Goal: Use online tool/utility: Utilize a website feature to perform a specific function

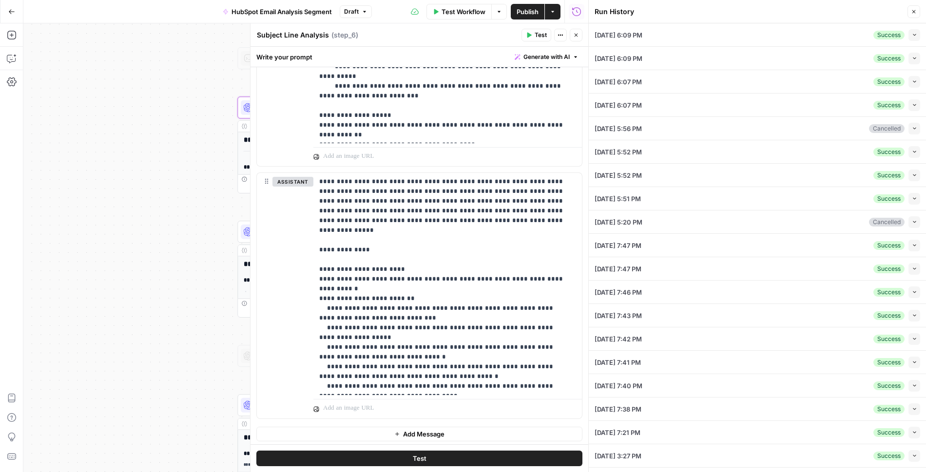
click at [576, 37] on icon "button" at bounding box center [576, 35] width 6 height 6
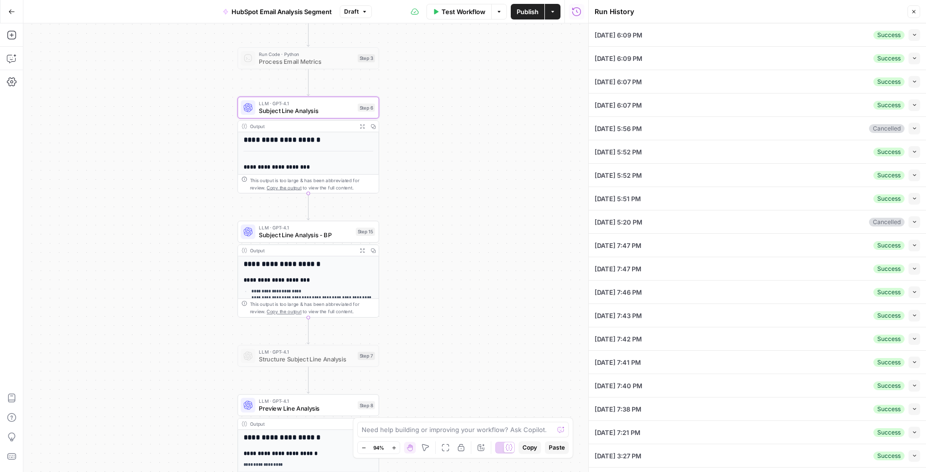
click at [312, 231] on span "Subject Line Analysis - BP" at bounding box center [305, 235] width 93 height 9
click at [317, 233] on span "Subject Line Analysis - BP" at bounding box center [305, 235] width 93 height 9
click at [466, 259] on div "Workflow Set Inputs Inputs Read from Grid Read Email Data Step 2 Output Expand …" at bounding box center [305, 247] width 565 height 449
click at [309, 233] on span "Subject Line Analysis - BP" at bounding box center [305, 235] width 93 height 9
click at [292, 234] on span "Subject Line Analysis - BP" at bounding box center [305, 235] width 93 height 9
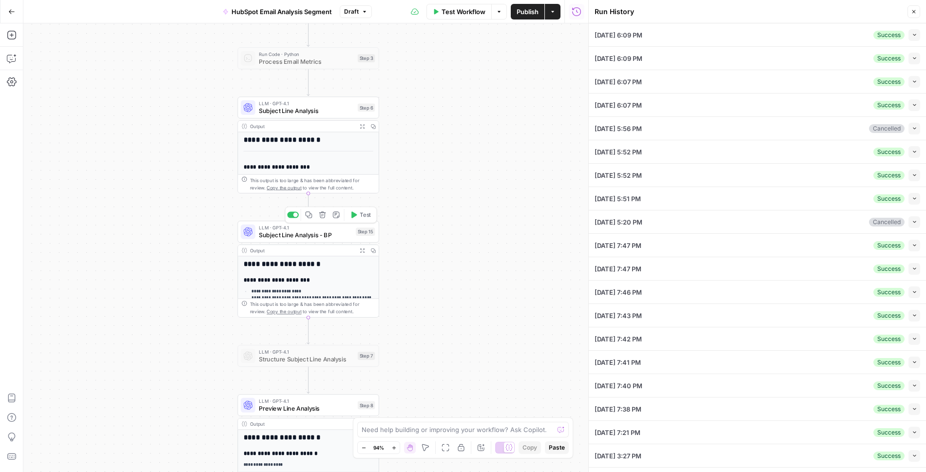
click at [292, 234] on span "Subject Line Analysis - BP" at bounding box center [305, 235] width 93 height 9
click at [290, 269] on div "**********" at bounding box center [308, 357] width 141 height 202
click at [282, 107] on span "Subject Line Analysis" at bounding box center [306, 110] width 95 height 9
click at [284, 235] on span "Subject Line Analysis - BP" at bounding box center [305, 235] width 93 height 9
click at [914, 9] on icon "button" at bounding box center [914, 12] width 6 height 6
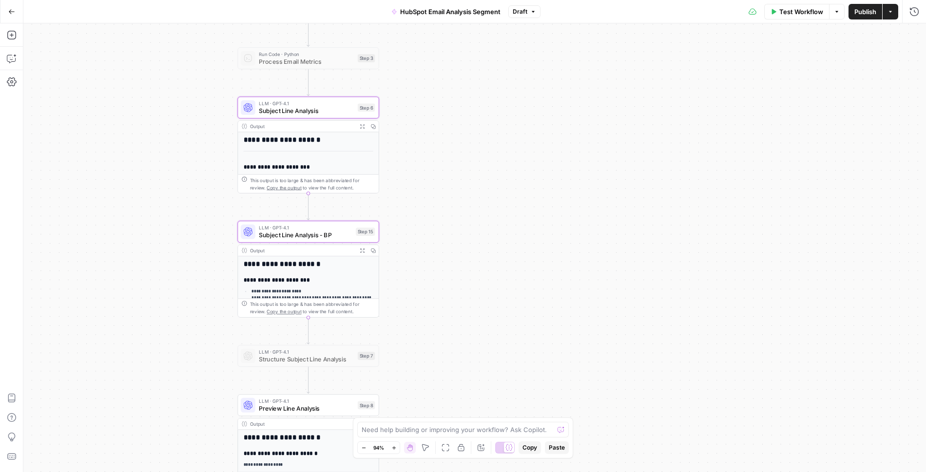
click at [553, 260] on div "Workflow Set Inputs Inputs Read from Grid Read Email Data Step 2 Output Expand …" at bounding box center [474, 247] width 903 height 449
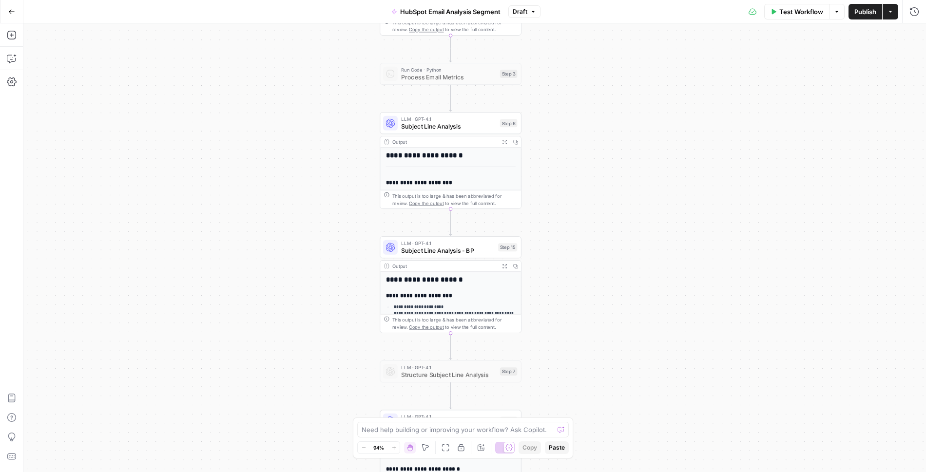
drag, startPoint x: 469, startPoint y: 236, endPoint x: 614, endPoint y: 252, distance: 145.6
click at [614, 252] on div "Workflow Set Inputs Inputs Read from Grid Read Email Data Step 2 Output Expand …" at bounding box center [474, 247] width 903 height 449
click at [460, 118] on span "LLM · GPT-4.1" at bounding box center [451, 119] width 95 height 7
click at [453, 247] on span "Subject Line Analysis - BP" at bounding box center [450, 250] width 93 height 9
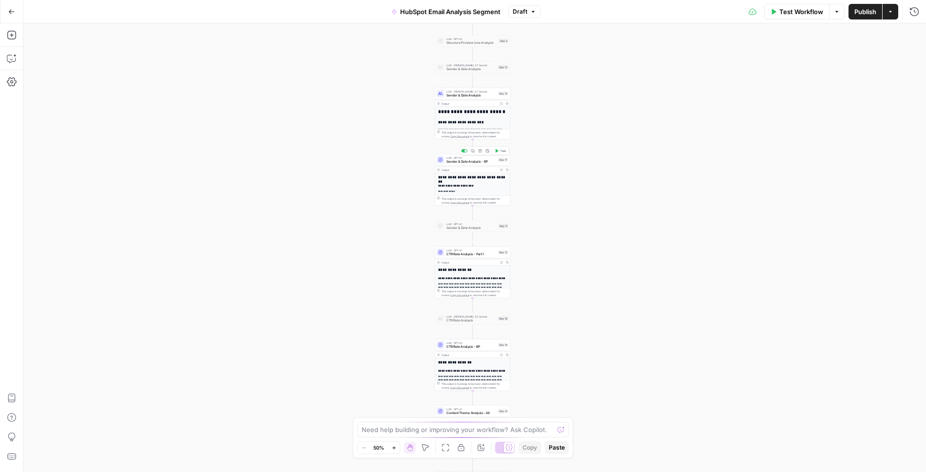
click at [478, 159] on span "Sender & Date Analysis - BP" at bounding box center [471, 161] width 50 height 5
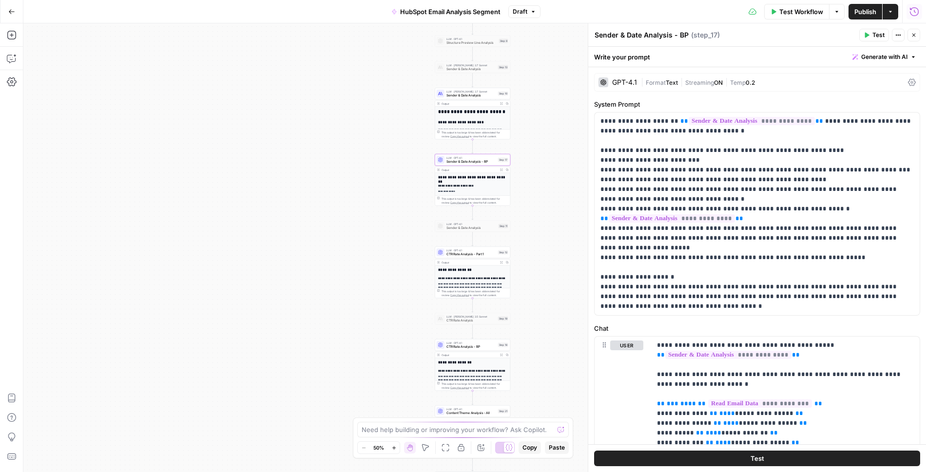
click at [912, 6] on button "Run History" at bounding box center [915, 12] width 16 height 16
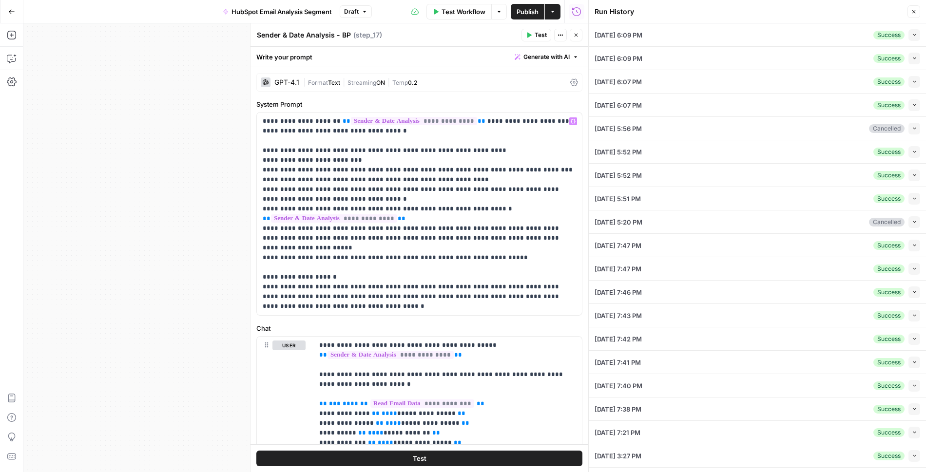
scroll to position [358, 0]
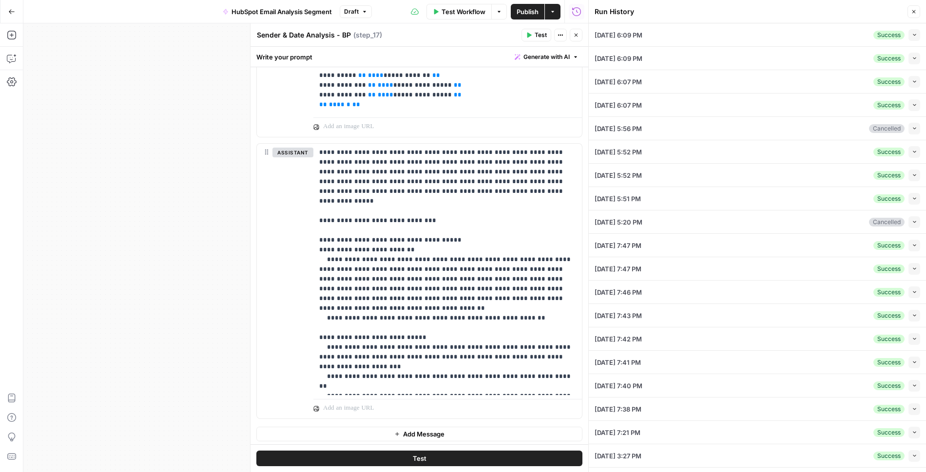
click at [577, 38] on icon "button" at bounding box center [576, 35] width 6 height 6
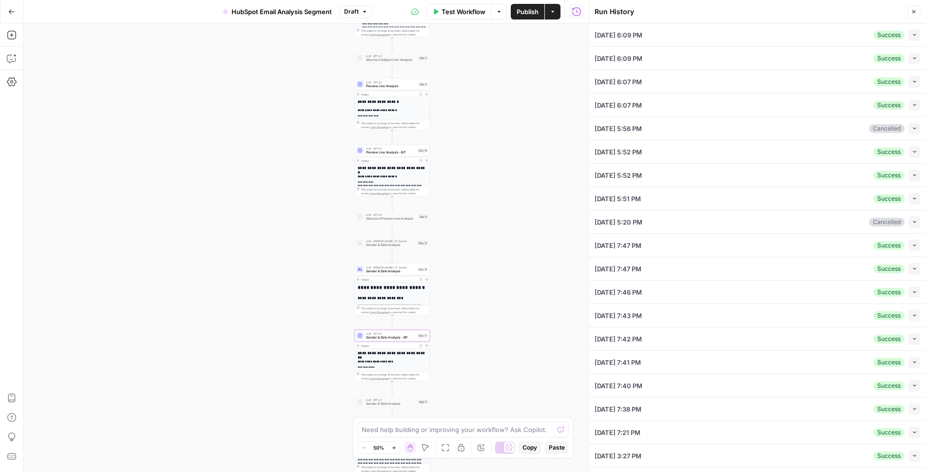
drag, startPoint x: 549, startPoint y: 102, endPoint x: 465, endPoint y: 301, distance: 216.0
click at [465, 301] on div "Workflow Set Inputs Inputs Read from Grid Read Email Data Step 2 Output Expand …" at bounding box center [305, 247] width 565 height 449
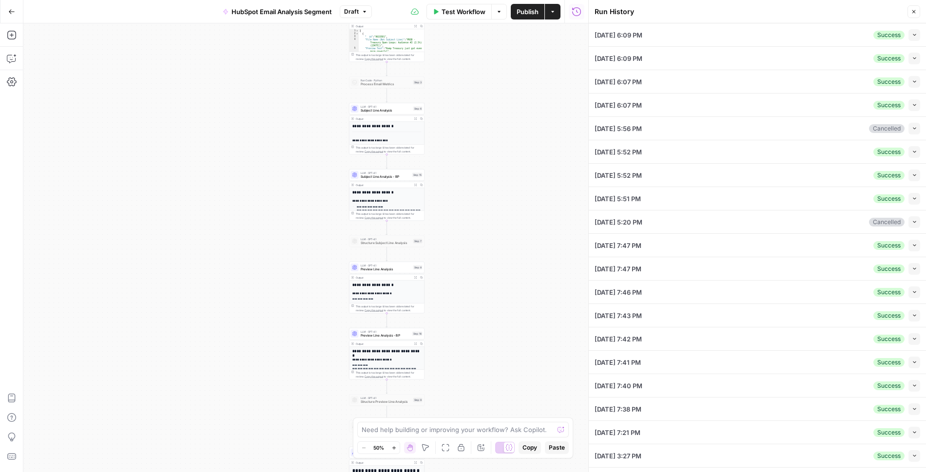
drag, startPoint x: 468, startPoint y: 66, endPoint x: 468, endPoint y: 238, distance: 172.0
click at [468, 238] on div "Workflow Set Inputs Inputs Read from Grid Read Email Data Step 2 Output Expand …" at bounding box center [305, 247] width 565 height 449
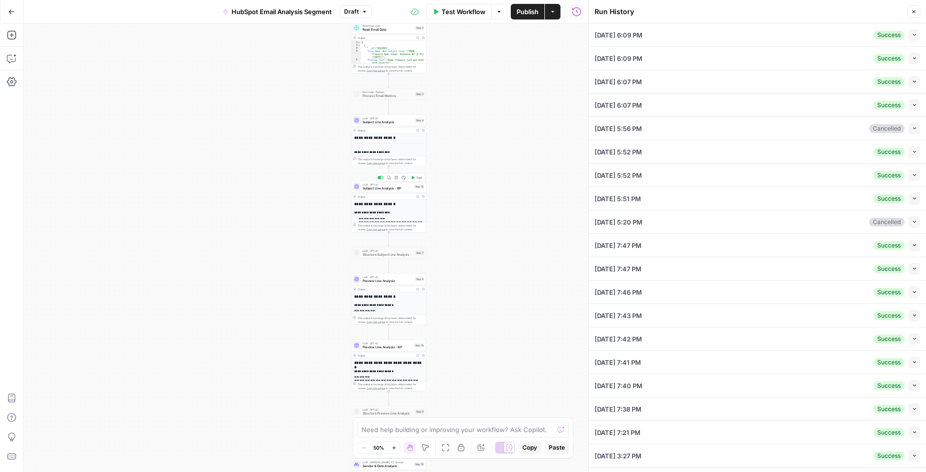
click at [396, 189] on span "Subject Line Analysis - BP" at bounding box center [388, 188] width 50 height 5
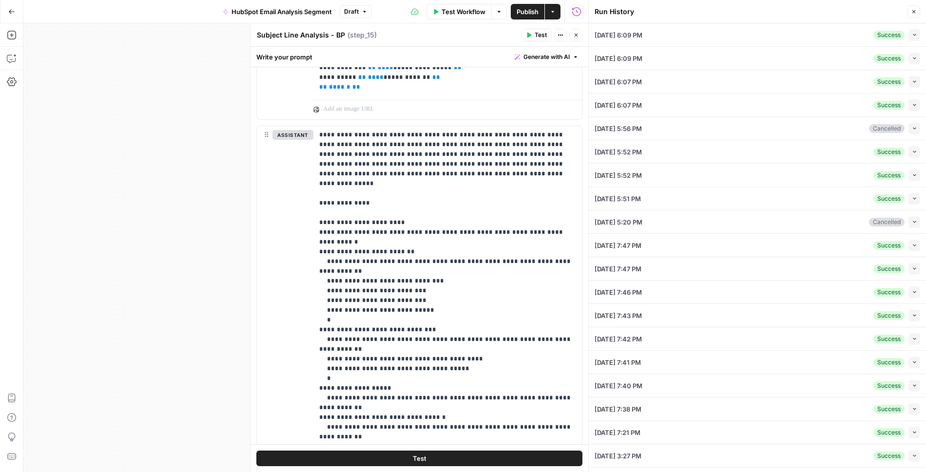
scroll to position [387, 0]
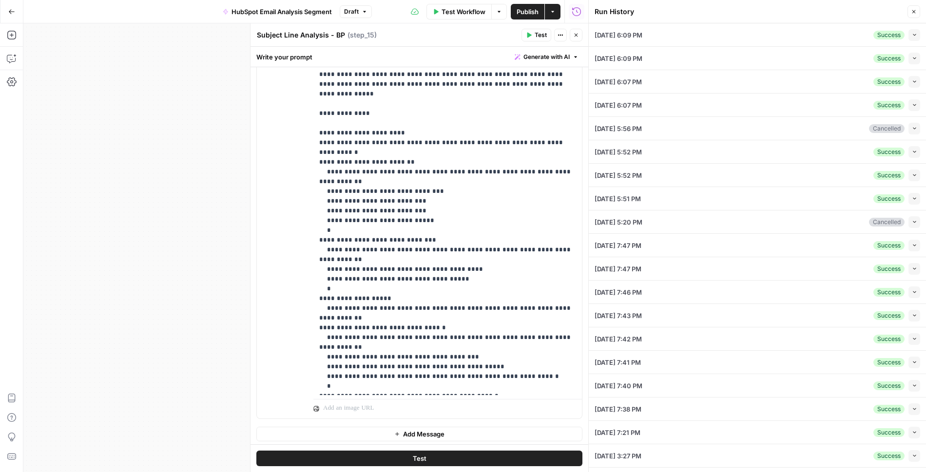
click at [579, 37] on icon "button" at bounding box center [576, 35] width 6 height 6
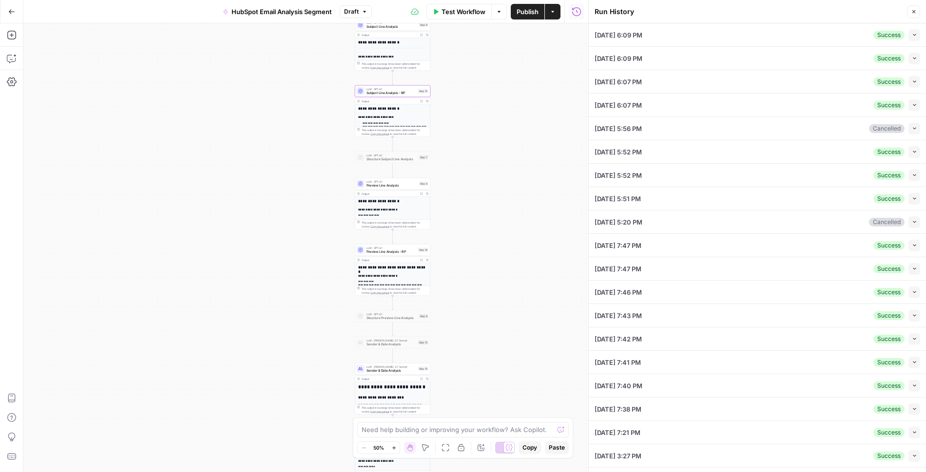
drag, startPoint x: 478, startPoint y: 354, endPoint x: 486, endPoint y: 120, distance: 234.1
click at [486, 120] on div "Workflow Set Inputs Inputs Read from Grid Read Email Data Step 2 Output Expand …" at bounding box center [305, 247] width 565 height 449
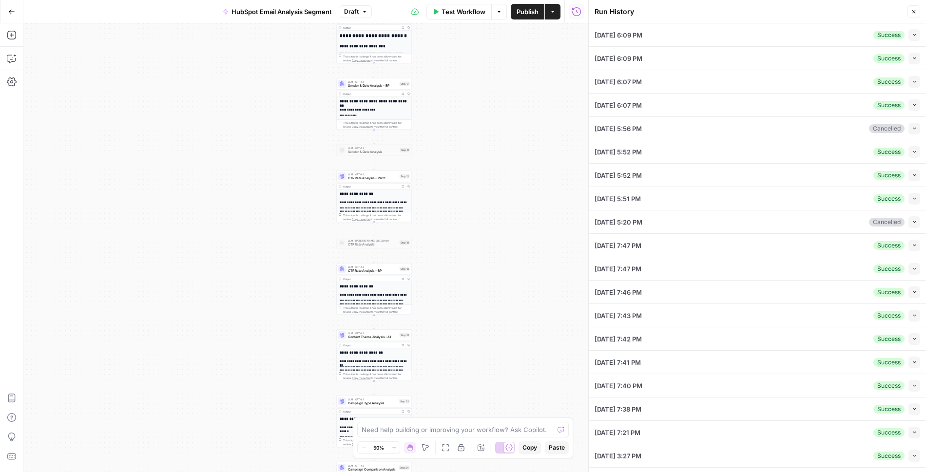
drag, startPoint x: 479, startPoint y: 344, endPoint x: 455, endPoint y: 131, distance: 214.3
click at [455, 131] on div "Workflow Set Inputs Inputs Read from Grid Read Email Data Step 2 Output Expand …" at bounding box center [305, 247] width 565 height 449
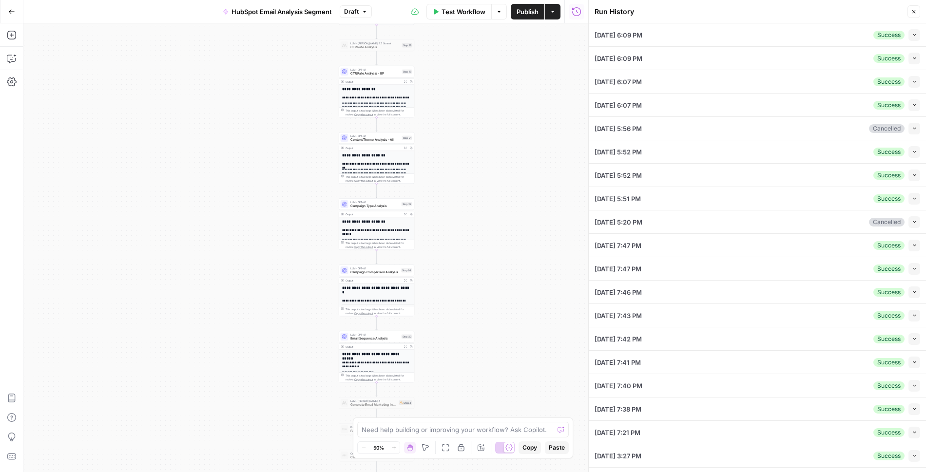
drag, startPoint x: 455, startPoint y: 318, endPoint x: 457, endPoint y: 120, distance: 197.4
click at [457, 120] on div "Workflow Set Inputs Inputs Read from Grid Read Email Data Step 2 Output Expand …" at bounding box center [305, 247] width 565 height 449
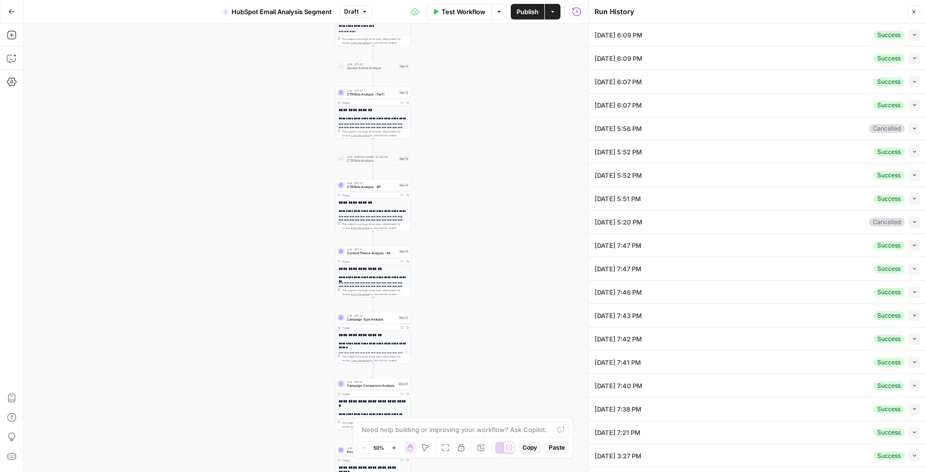
drag, startPoint x: 482, startPoint y: 78, endPoint x: 480, endPoint y: 194, distance: 115.5
click at [480, 194] on div "Workflow Set Inputs Inputs Read from Grid Read Email Data Step 2 Output Expand …" at bounding box center [305, 247] width 565 height 449
click at [386, 96] on span "CTR Rate Analysis - Part 1" at bounding box center [372, 96] width 50 height 5
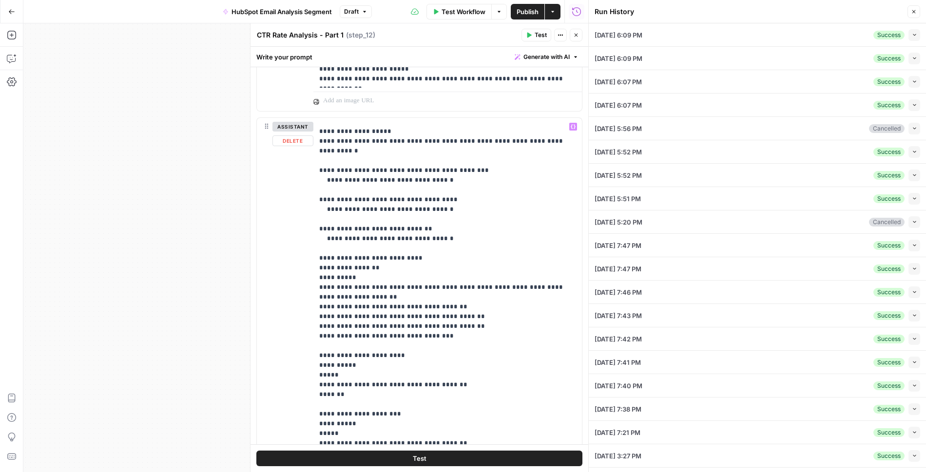
scroll to position [98, 0]
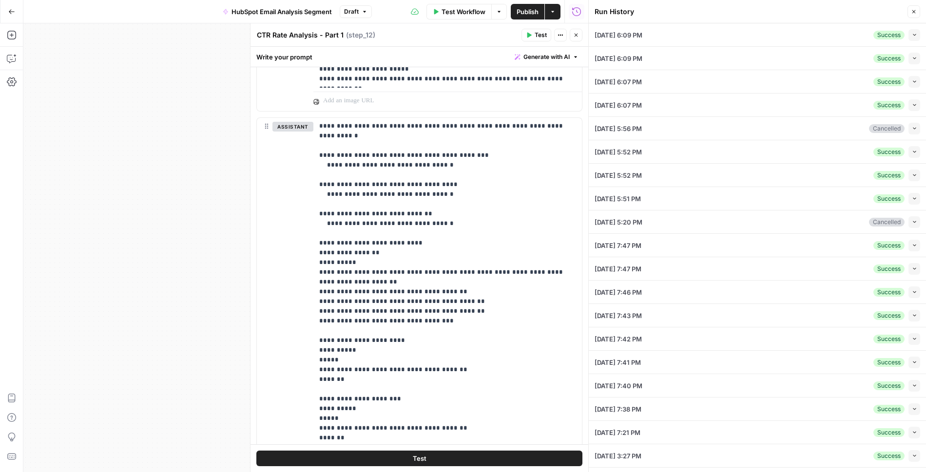
click at [578, 31] on button "Close" at bounding box center [576, 35] width 13 height 13
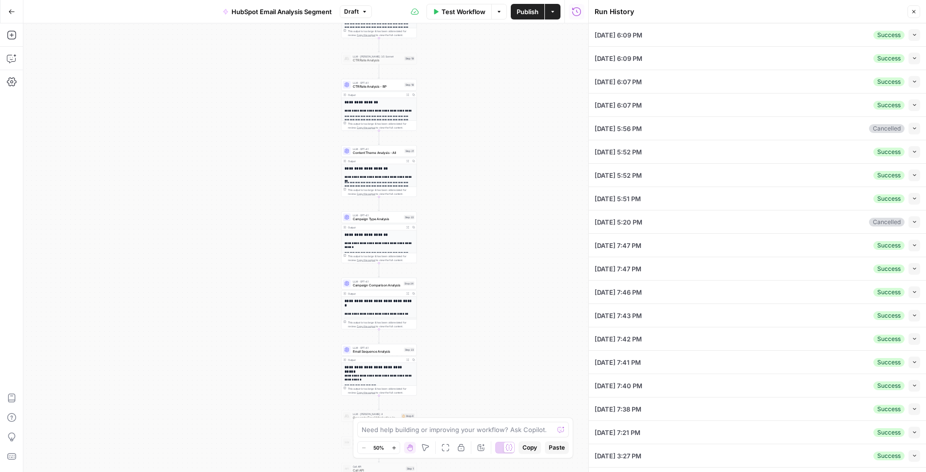
drag, startPoint x: 445, startPoint y: 321, endPoint x: 451, endPoint y: 219, distance: 102.0
click at [451, 219] on div "Workflow Set Inputs Inputs Read from Grid Read Email Data Step 2 Output Expand …" at bounding box center [305, 247] width 565 height 449
click at [378, 217] on span "Campaign Type Analysis" at bounding box center [377, 219] width 49 height 5
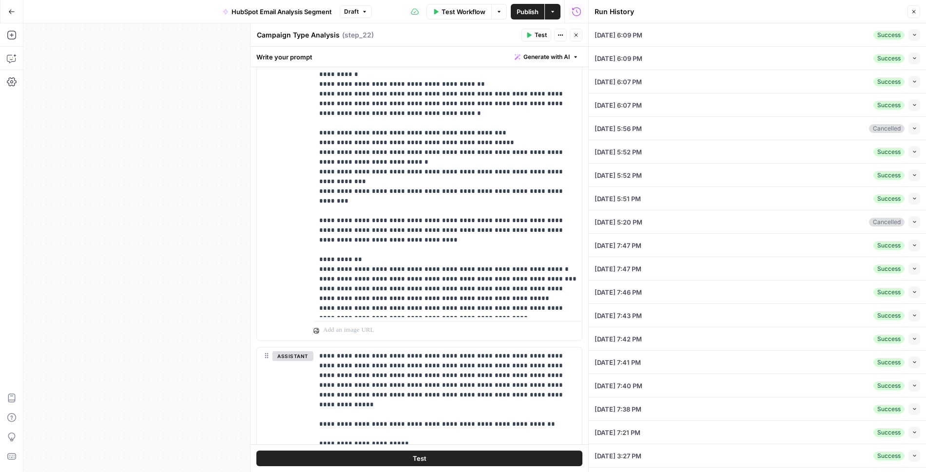
scroll to position [475, 0]
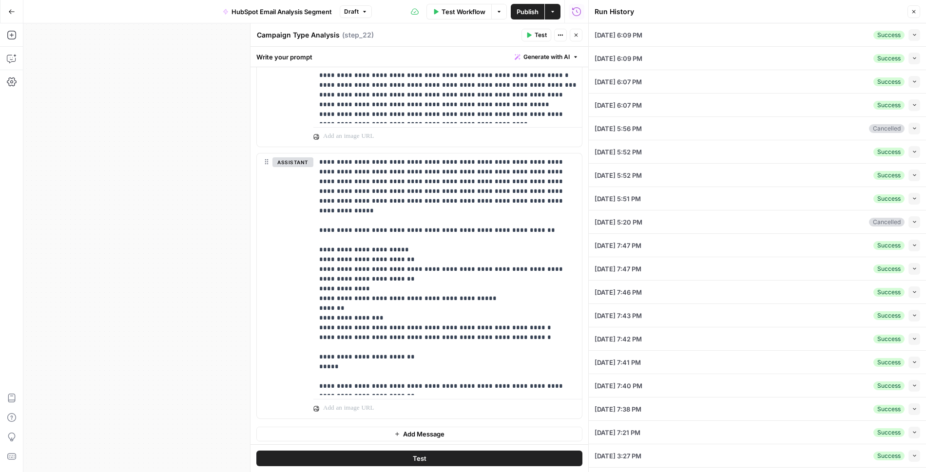
click at [576, 38] on button "Close" at bounding box center [576, 35] width 13 height 13
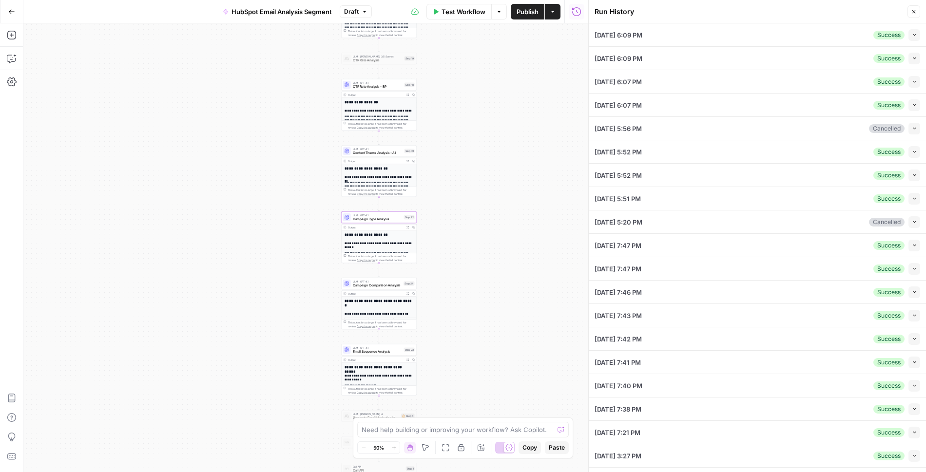
click at [370, 152] on span "Content Theme Analysis - All" at bounding box center [378, 153] width 50 height 5
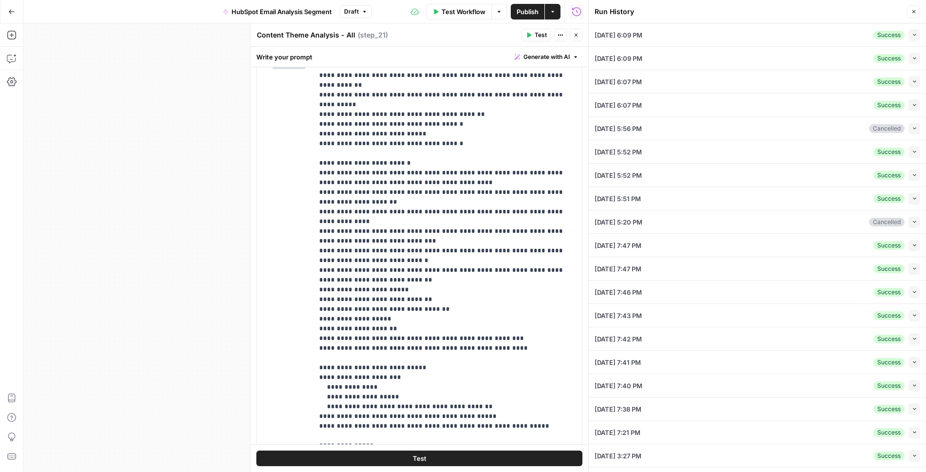
scroll to position [0, 0]
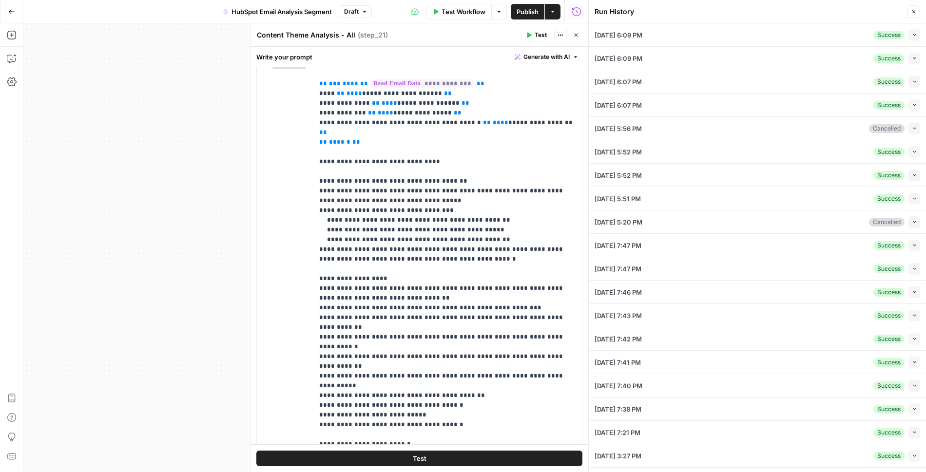
click at [175, 9] on div "Go Back HubSpot Email Analysis Segment Draft Test Workflow Options Publish Acti…" at bounding box center [294, 11] width 588 height 23
click at [576, 39] on button "Close" at bounding box center [576, 35] width 13 height 13
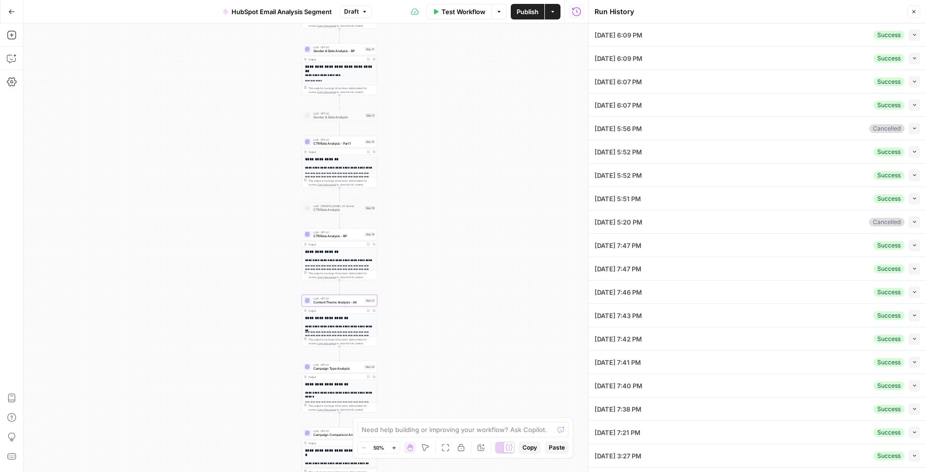
drag, startPoint x: 504, startPoint y: 77, endPoint x: 446, endPoint y: 292, distance: 223.6
click at [446, 292] on div "Workflow Set Inputs Inputs Read from Grid Read Email Data Step 2 Output Expand …" at bounding box center [305, 247] width 565 height 449
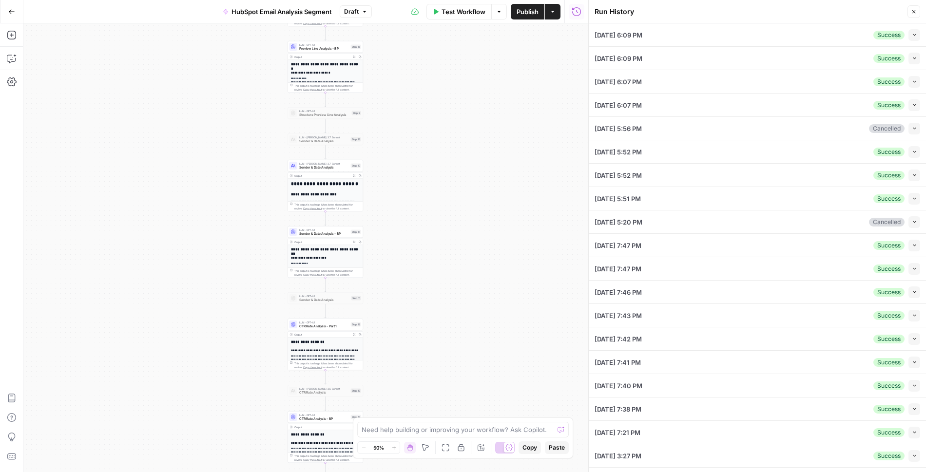
drag, startPoint x: 446, startPoint y: 143, endPoint x: 452, endPoint y: 292, distance: 149.2
click at [452, 292] on div "Workflow Set Inputs Inputs Read from Grid Read Email Data Step 2 Output Expand …" at bounding box center [305, 247] width 565 height 449
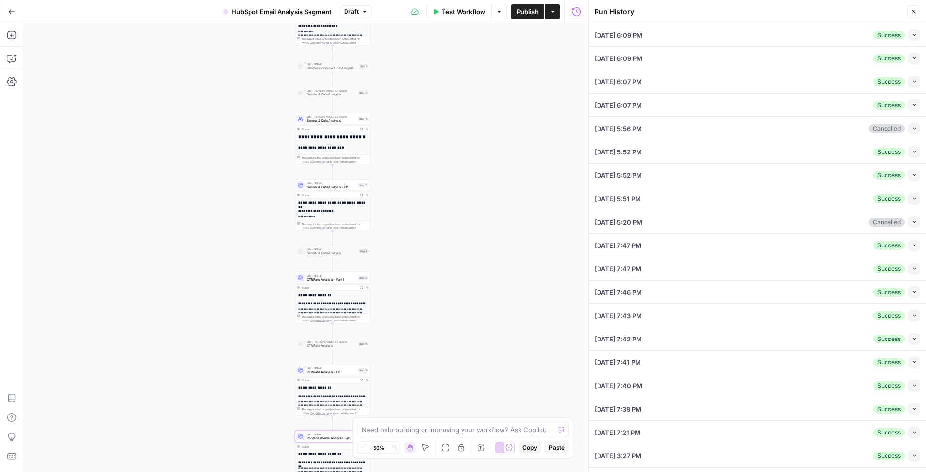
drag, startPoint x: 445, startPoint y: 160, endPoint x: 452, endPoint y: 80, distance: 80.2
click at [452, 80] on div "Workflow Set Inputs Inputs Read from Grid Read Email Data Step 2 Output Expand …" at bounding box center [305, 247] width 565 height 449
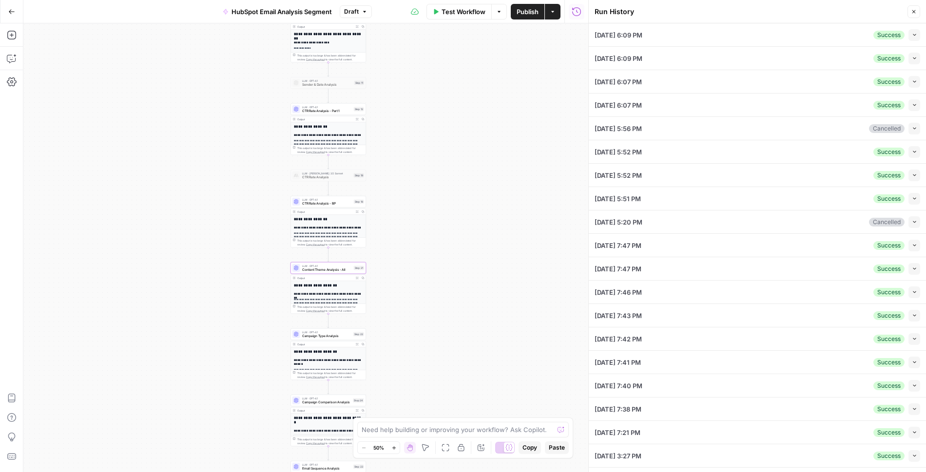
drag, startPoint x: 428, startPoint y: 328, endPoint x: 424, endPoint y: 160, distance: 168.2
click at [424, 160] on div "Workflow Set Inputs Inputs Read from Grid Read Email Data Step 2 Output Expand …" at bounding box center [305, 247] width 565 height 449
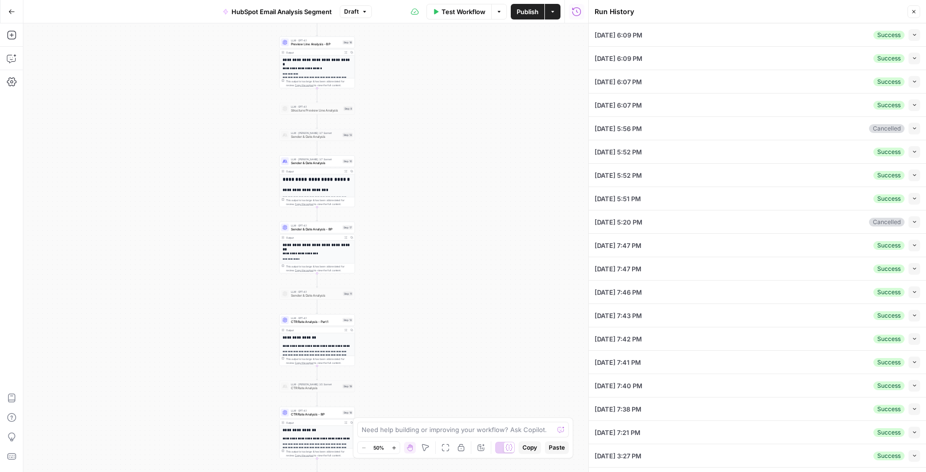
drag, startPoint x: 433, startPoint y: 105, endPoint x: 422, endPoint y: 332, distance: 227.9
click at [422, 332] on div "Workflow Set Inputs Inputs Read from Grid Read Email Data Step 2 Output Expand …" at bounding box center [305, 247] width 565 height 449
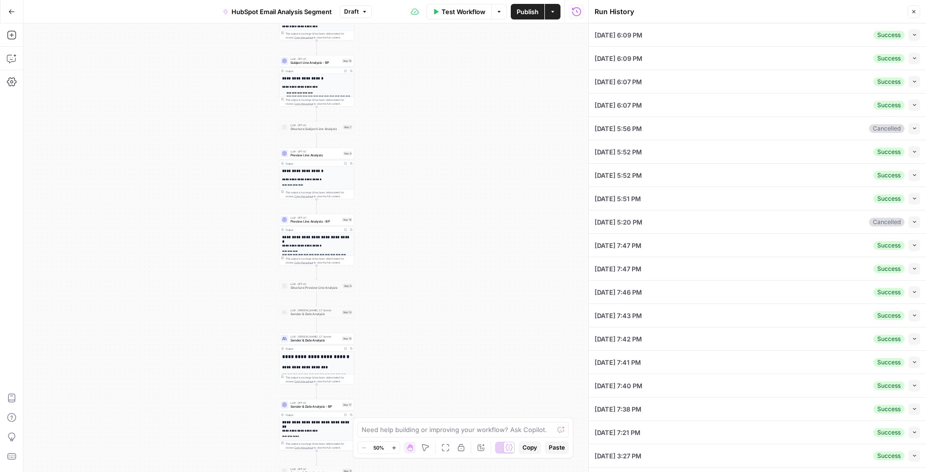
drag, startPoint x: 417, startPoint y: 166, endPoint x: 417, endPoint y: 347, distance: 180.8
click at [417, 347] on div "Workflow Set Inputs Inputs Read from Grid Read Email Data Step 2 Output Expand …" at bounding box center [305, 247] width 565 height 449
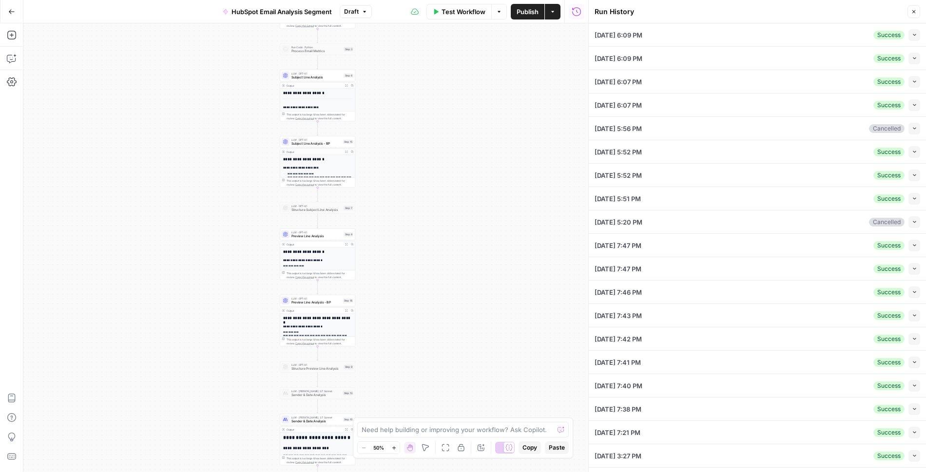
drag, startPoint x: 446, startPoint y: 134, endPoint x: 451, endPoint y: 292, distance: 158.9
click at [451, 292] on div "Workflow Set Inputs Inputs Read from Grid Read Email Data Step 2 Output Expand …" at bounding box center [305, 247] width 565 height 449
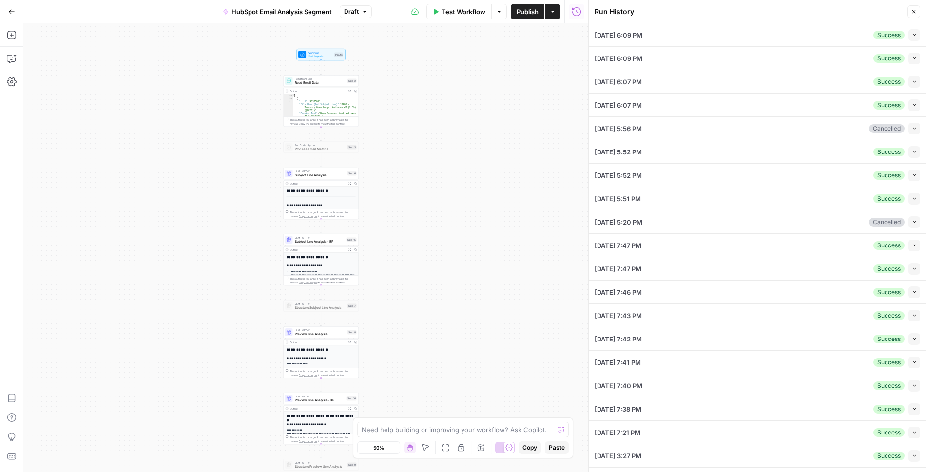
click at [912, 37] on icon "button" at bounding box center [914, 34] width 5 height 5
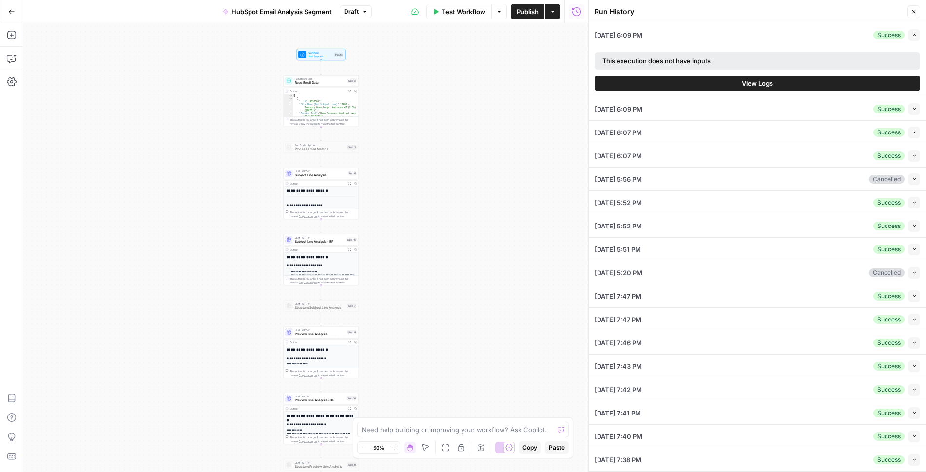
click at [760, 86] on span "View Logs" at bounding box center [757, 83] width 31 height 10
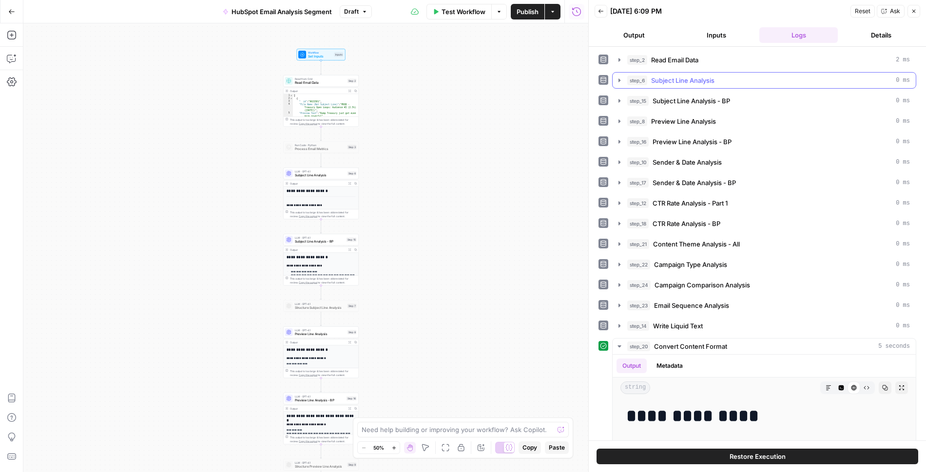
click at [619, 77] on icon "button" at bounding box center [620, 81] width 8 height 8
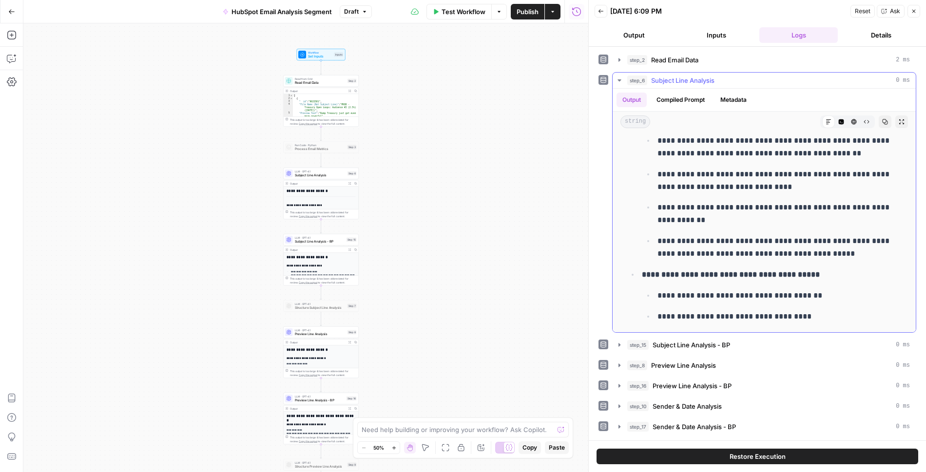
scroll to position [4368, 0]
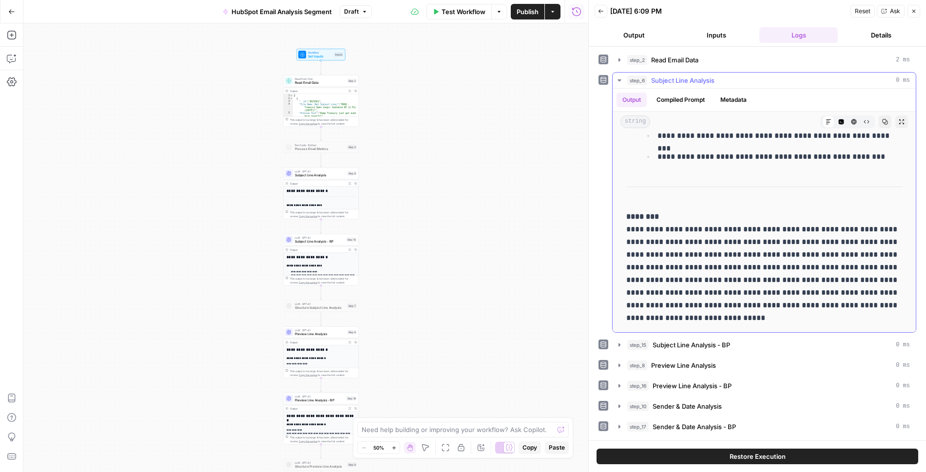
click at [616, 81] on icon "button" at bounding box center [620, 81] width 8 height 8
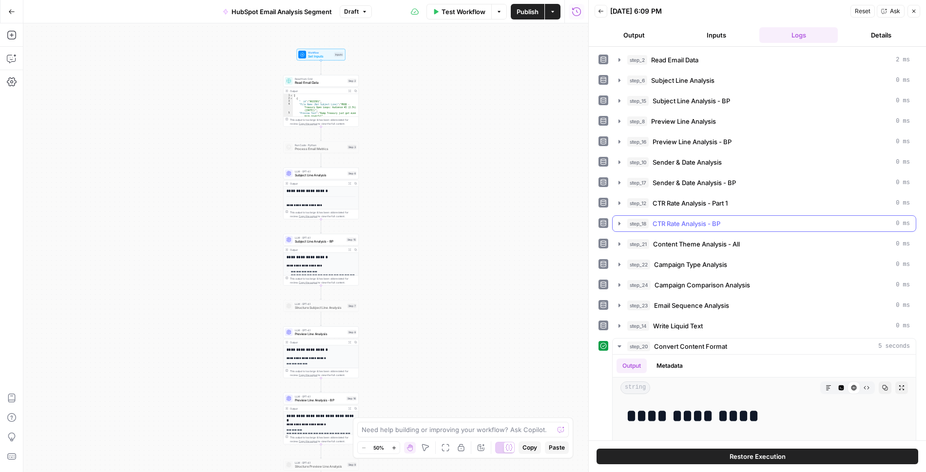
click at [618, 222] on icon "button" at bounding box center [619, 223] width 2 height 3
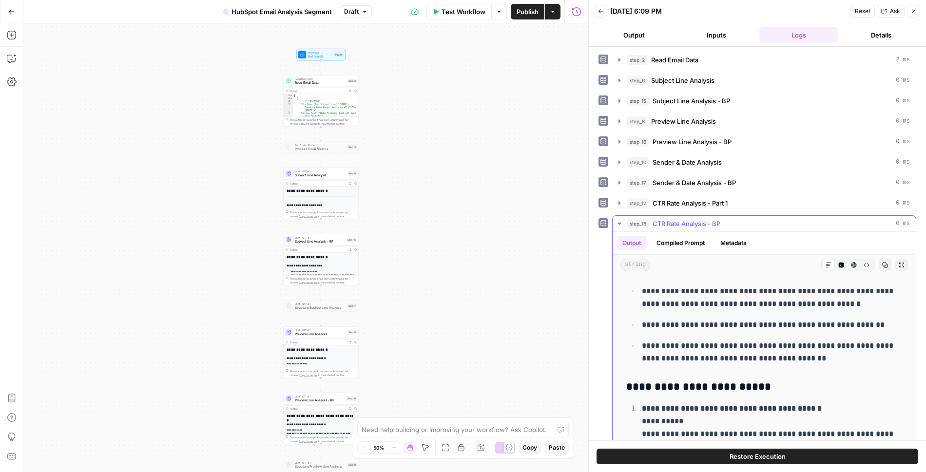
scroll to position [1131, 0]
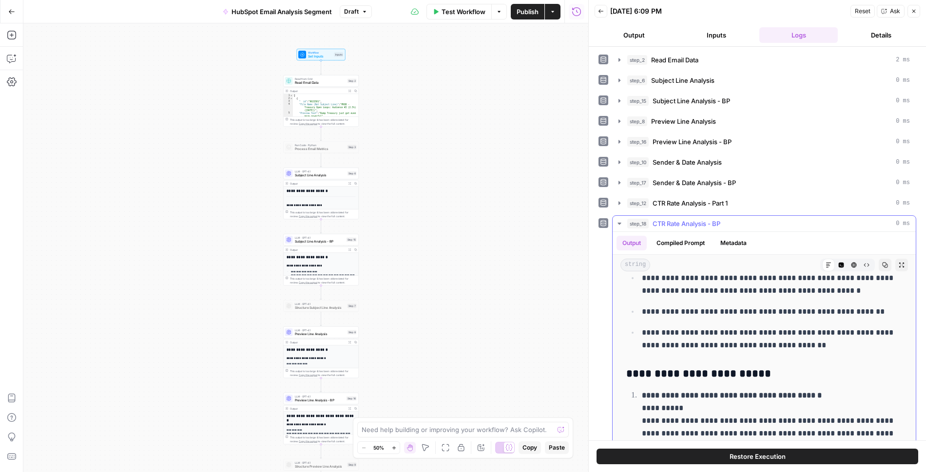
click at [618, 220] on icon "button" at bounding box center [620, 224] width 8 height 8
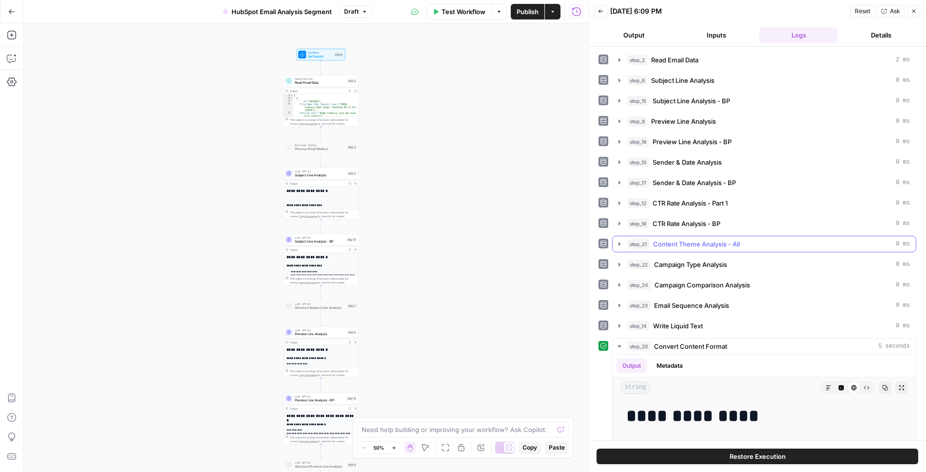
click at [621, 241] on icon "button" at bounding box center [620, 244] width 8 height 8
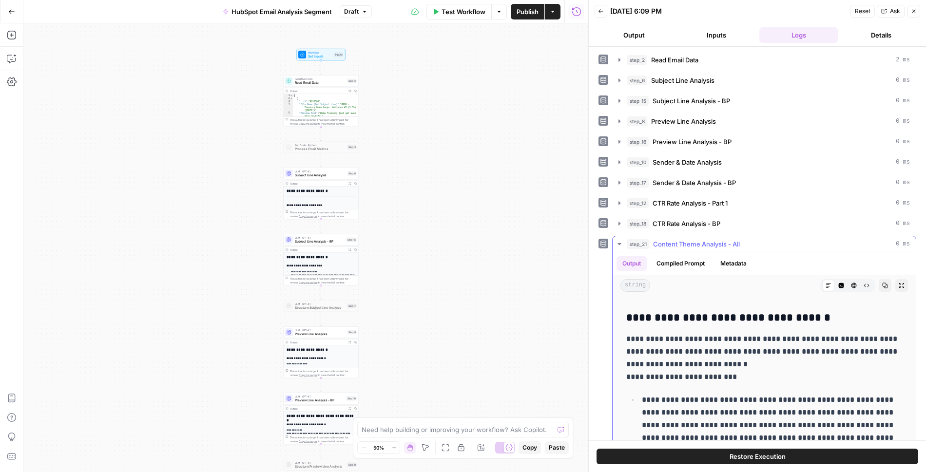
scroll to position [1463, 0]
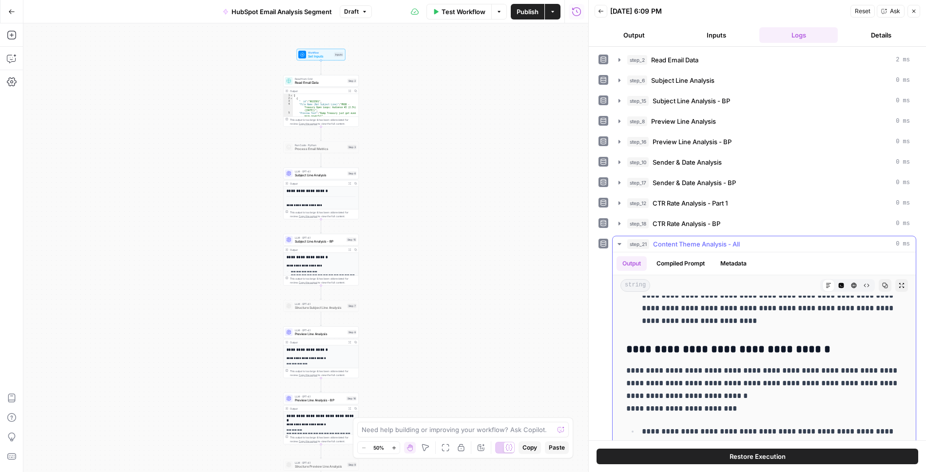
click at [619, 240] on icon "button" at bounding box center [620, 244] width 8 height 8
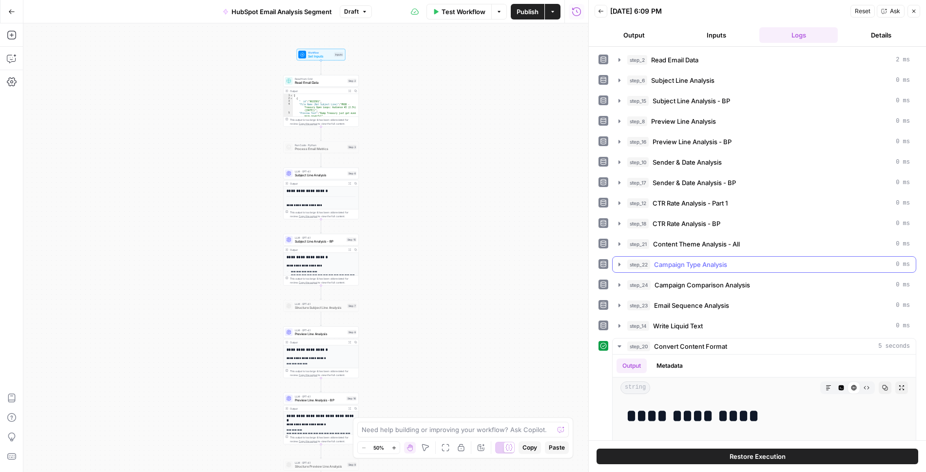
click at [617, 261] on icon "button" at bounding box center [620, 265] width 8 height 8
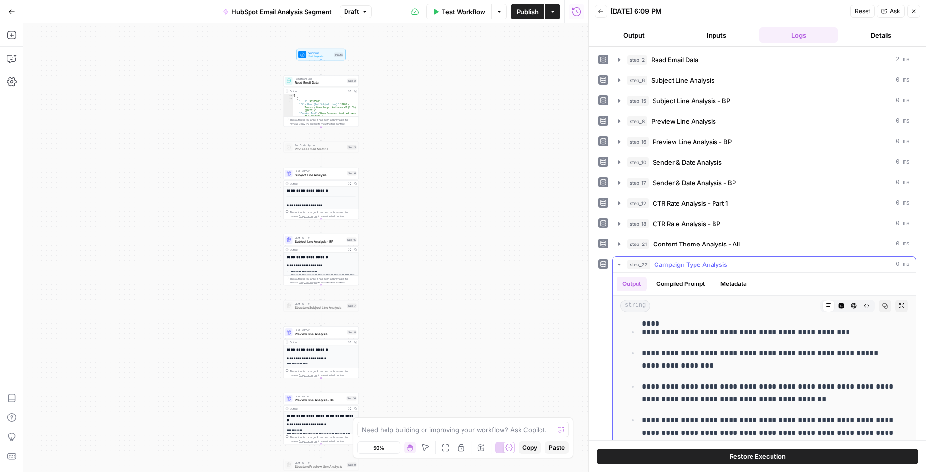
scroll to position [581, 0]
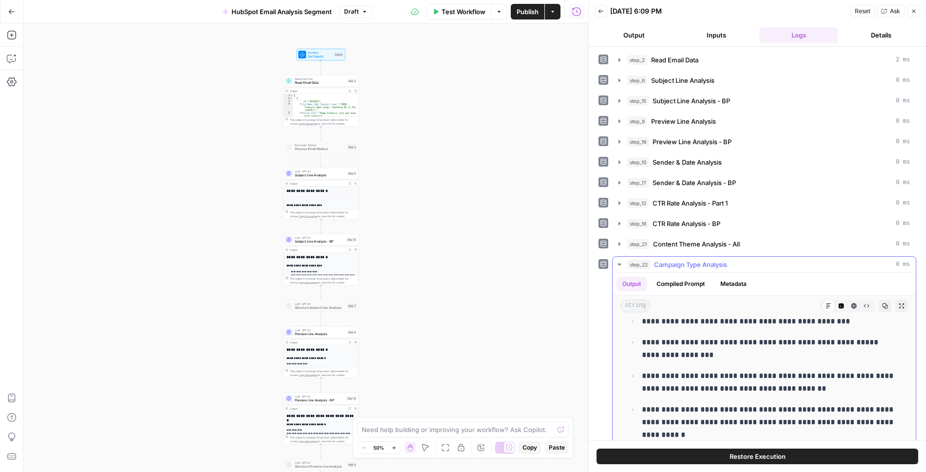
click at [618, 261] on icon "button" at bounding box center [620, 265] width 8 height 8
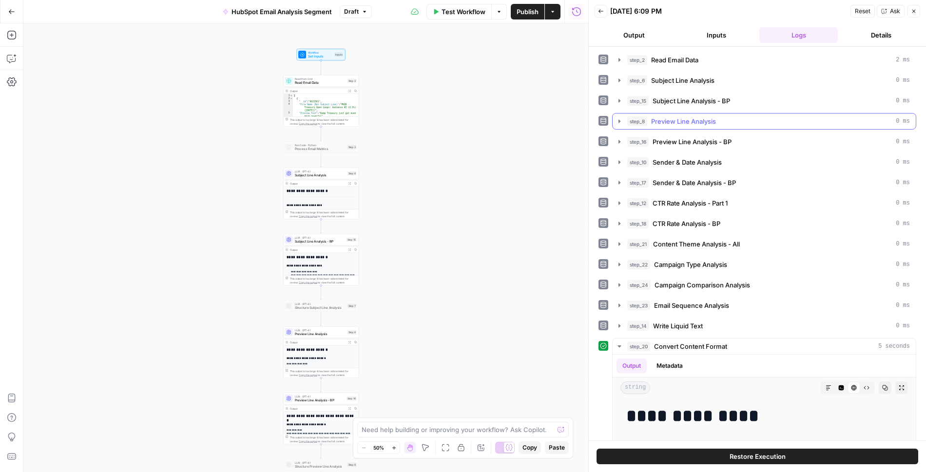
click at [619, 123] on icon "button" at bounding box center [620, 121] width 8 height 8
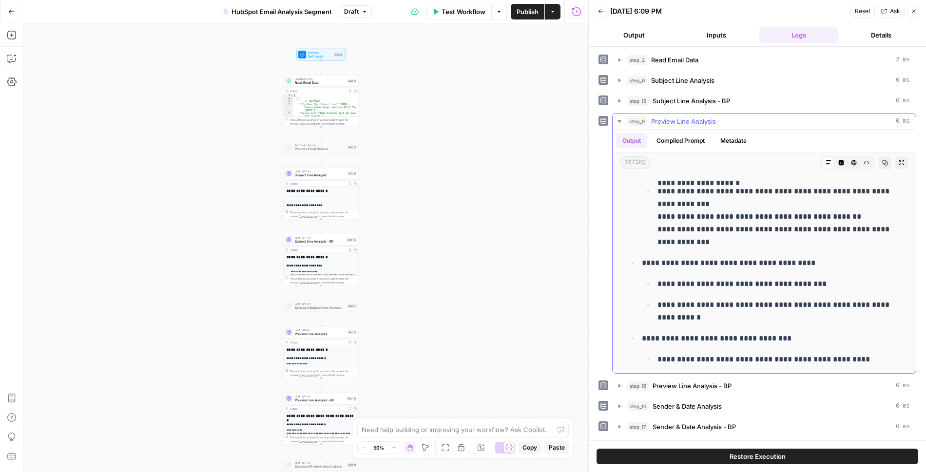
scroll to position [0, 0]
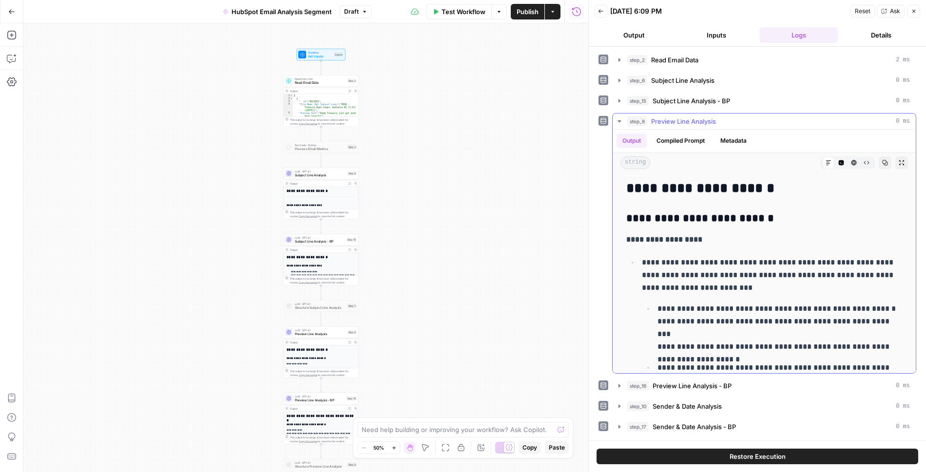
click at [868, 160] on icon "button" at bounding box center [867, 163] width 6 height 6
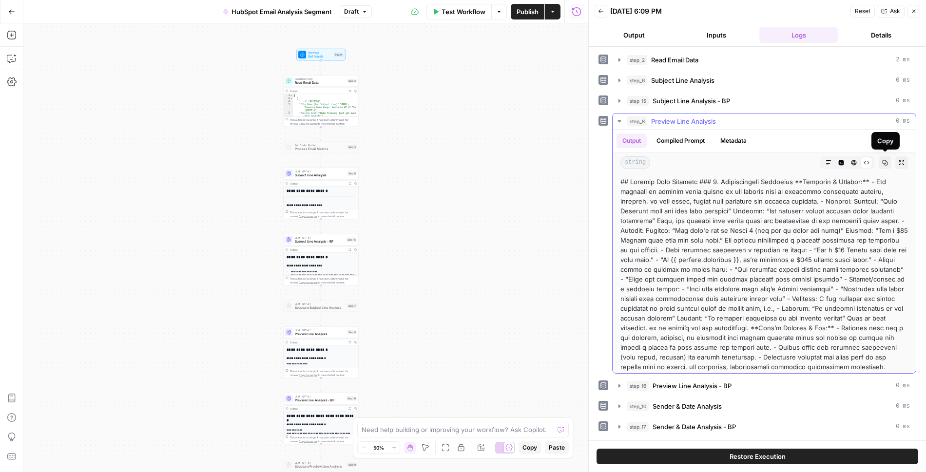
click at [830, 160] on icon "button" at bounding box center [829, 163] width 6 height 6
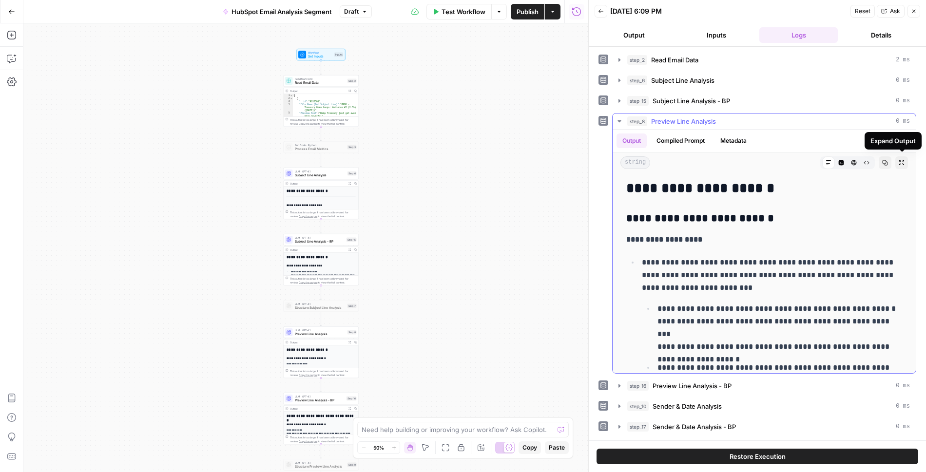
click at [900, 160] on icon "button" at bounding box center [902, 163] width 6 height 6
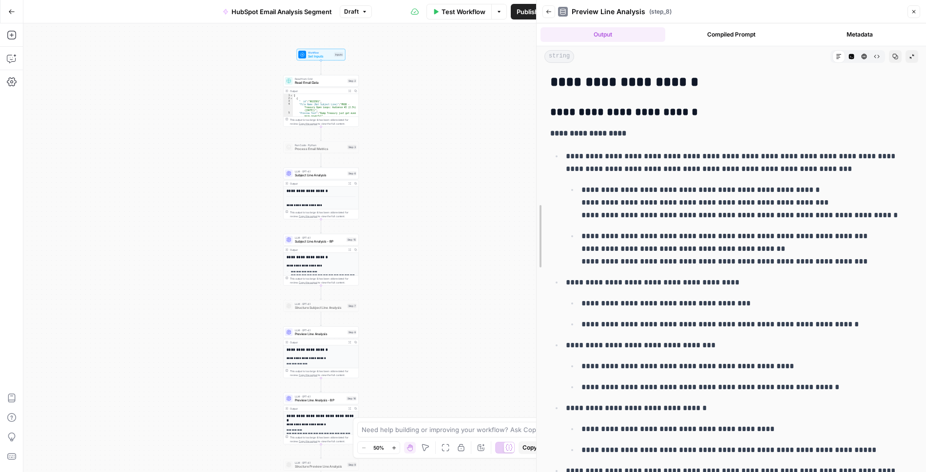
drag, startPoint x: 588, startPoint y: 132, endPoint x: 352, endPoint y: 155, distance: 237.0
click at [352, 155] on body "Ramp New Home Browse Your Data Usage Settings Recent Grids AEO Info - Ash GPT5 …" at bounding box center [463, 236] width 926 height 472
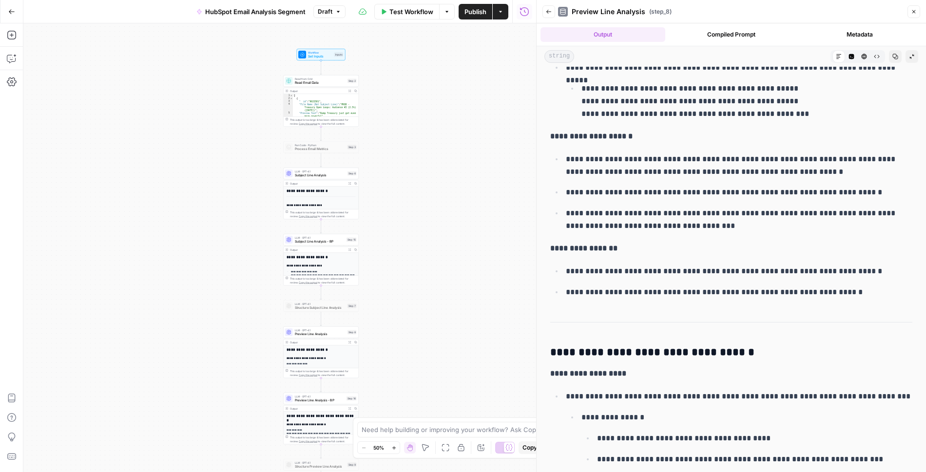
scroll to position [406, 0]
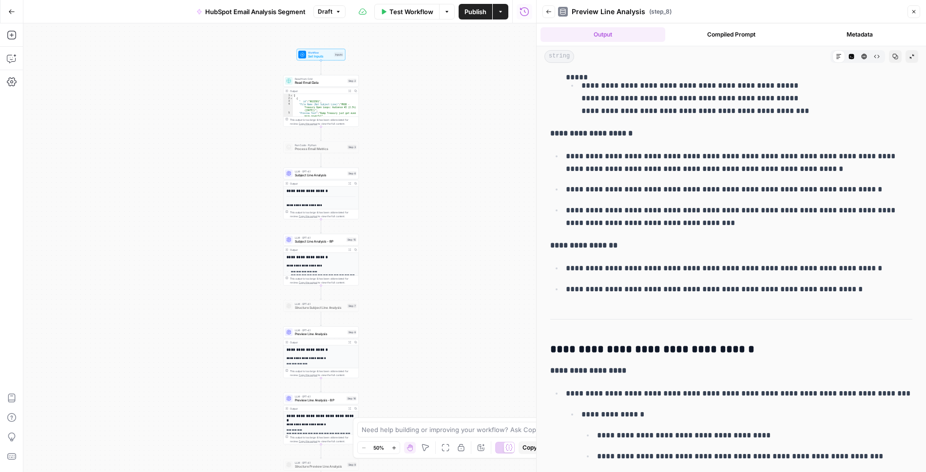
drag, startPoint x: 552, startPoint y: 77, endPoint x: 833, endPoint y: 294, distance: 354.4
copy div "**********"
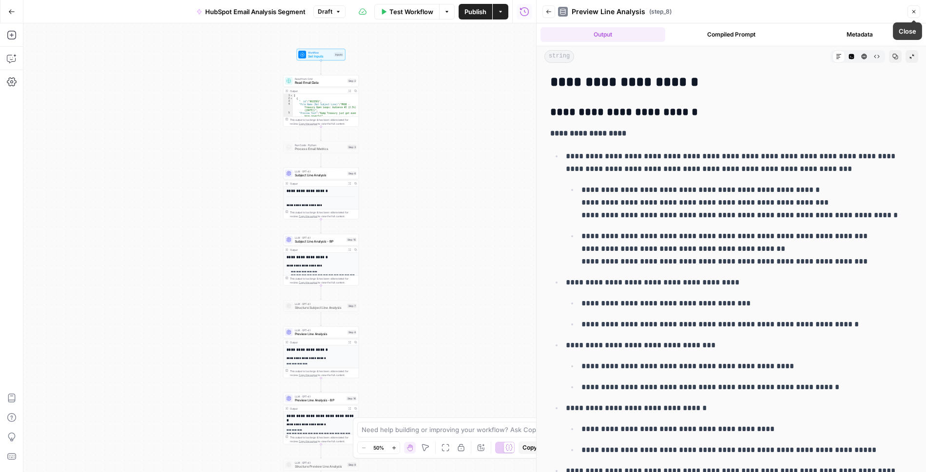
click at [918, 13] on button "Close" at bounding box center [913, 11] width 13 height 13
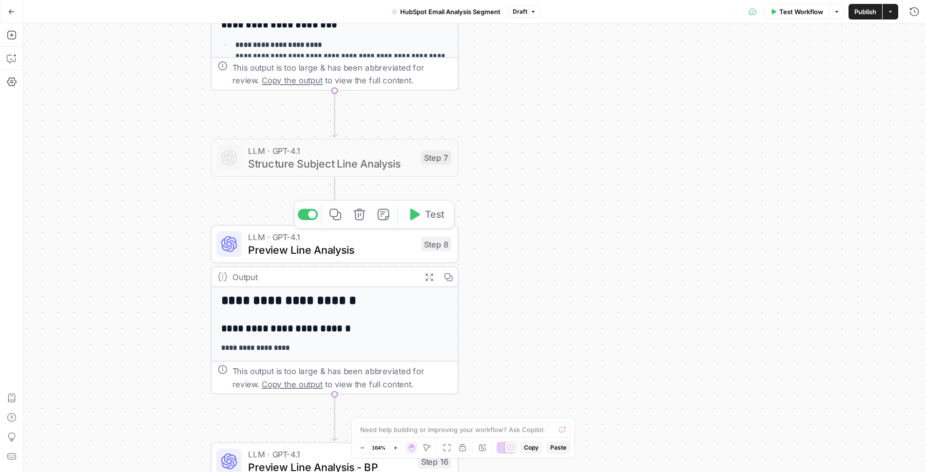
click at [521, 251] on div "Workflow Set Inputs Inputs Read from Grid Read Email Data Step 2 Output Expand …" at bounding box center [474, 247] width 903 height 449
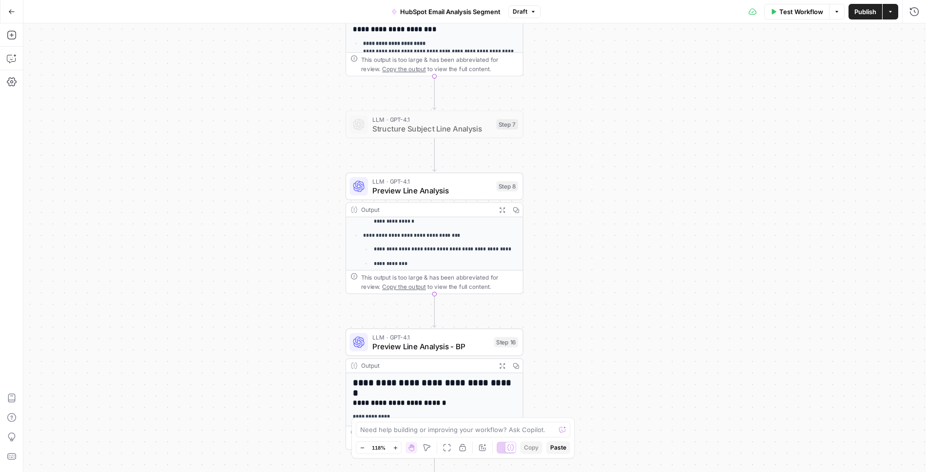
scroll to position [194, 0]
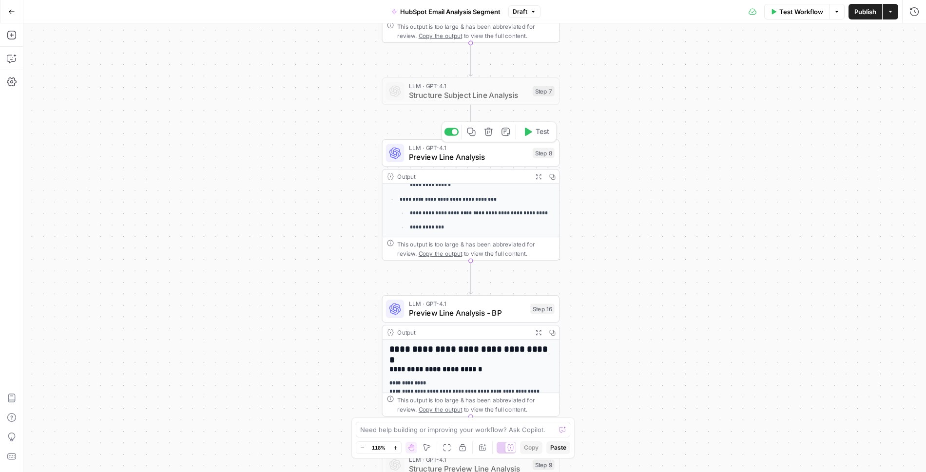
click at [498, 152] on span "Preview Line Analysis" at bounding box center [468, 158] width 119 height 12
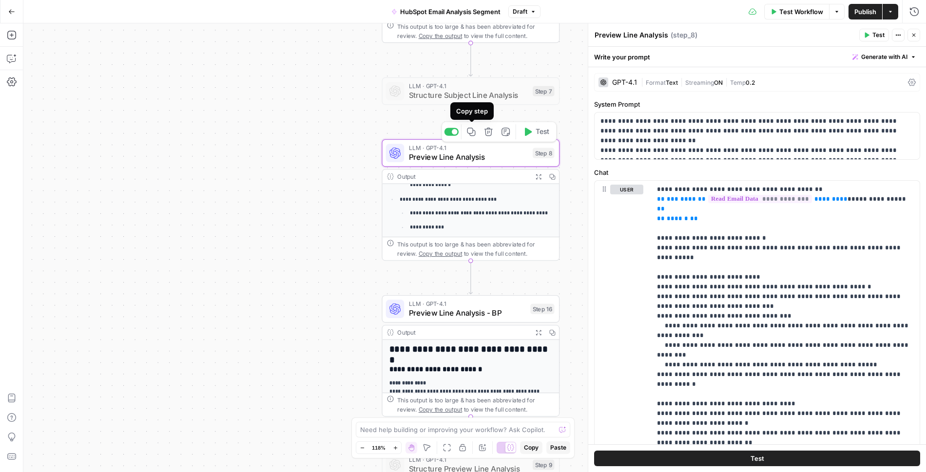
click at [473, 131] on icon "button" at bounding box center [471, 132] width 8 height 8
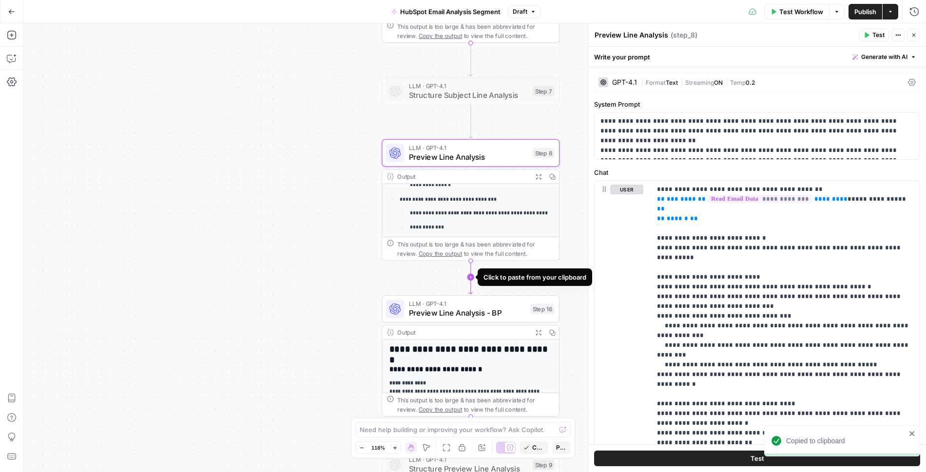
click at [471, 276] on icon "Edge from step_8 to step_16" at bounding box center [470, 277] width 3 height 34
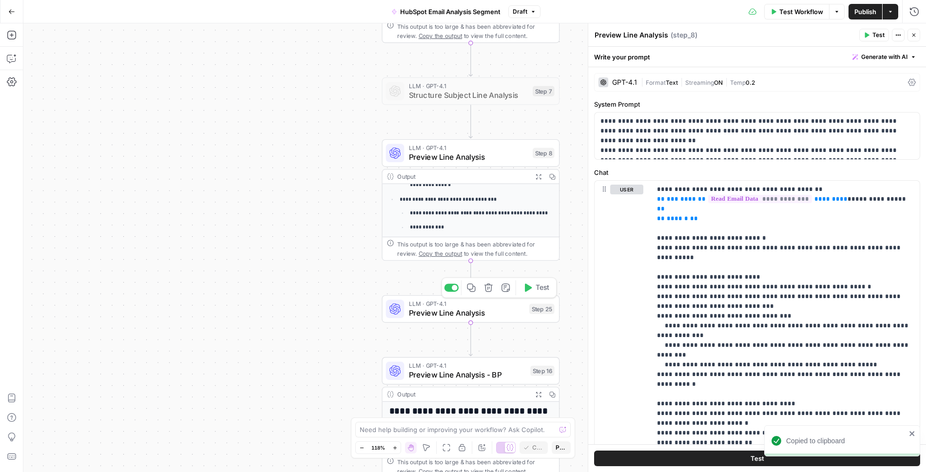
click at [441, 313] on span "Preview Line Analysis" at bounding box center [467, 314] width 116 height 12
click at [639, 34] on textarea "Preview Line Analysis" at bounding box center [632, 35] width 74 height 10
click at [665, 35] on textarea "Preview Line Analysis" at bounding box center [632, 35] width 74 height 10
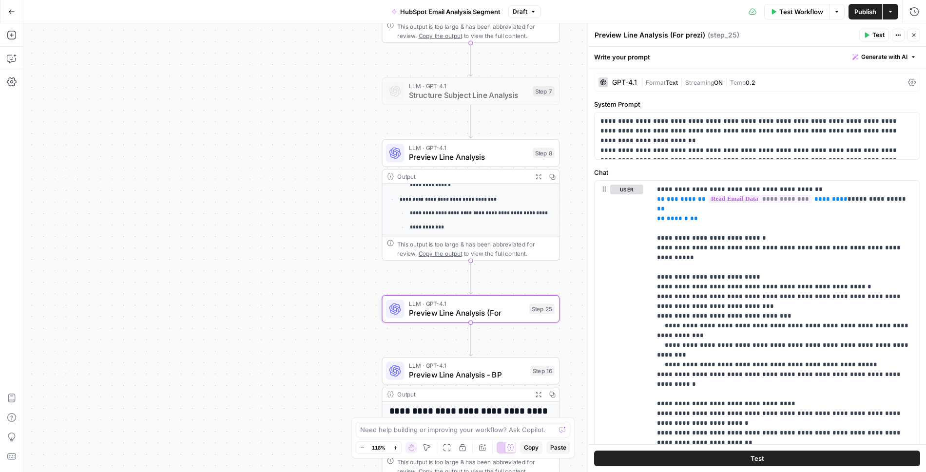
type textarea "Preview Line Analysis (For prezi)"
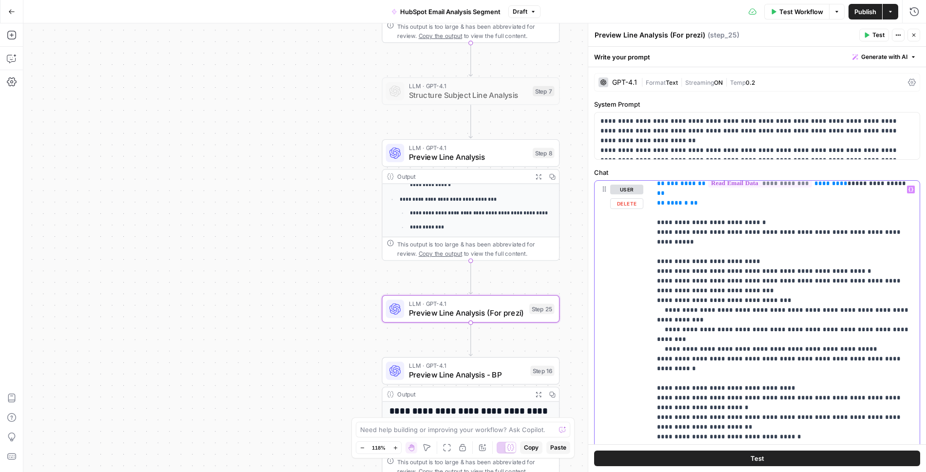
drag, startPoint x: 848, startPoint y: 309, endPoint x: 650, endPoint y: 288, distance: 198.5
click at [651, 288] on div "**********" at bounding box center [785, 379] width 269 height 397
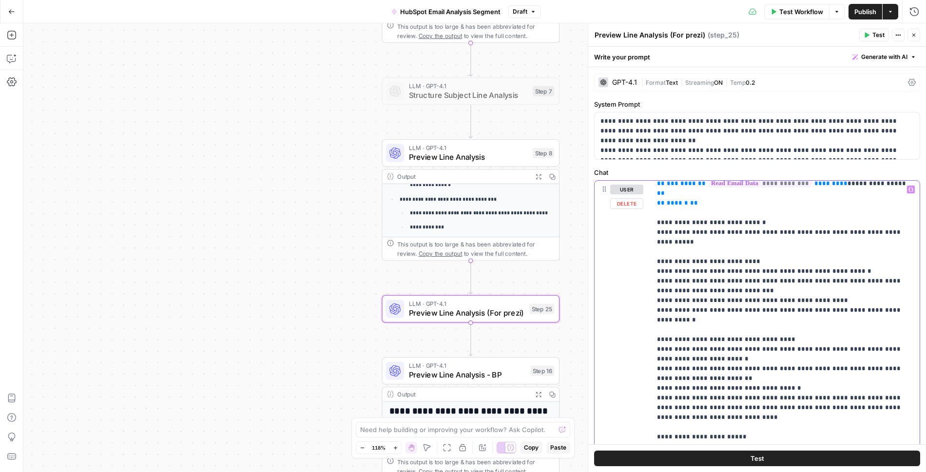
drag, startPoint x: 912, startPoint y: 287, endPoint x: 649, endPoint y: 289, distance: 263.2
click at [649, 289] on div "**********" at bounding box center [757, 391] width 325 height 420
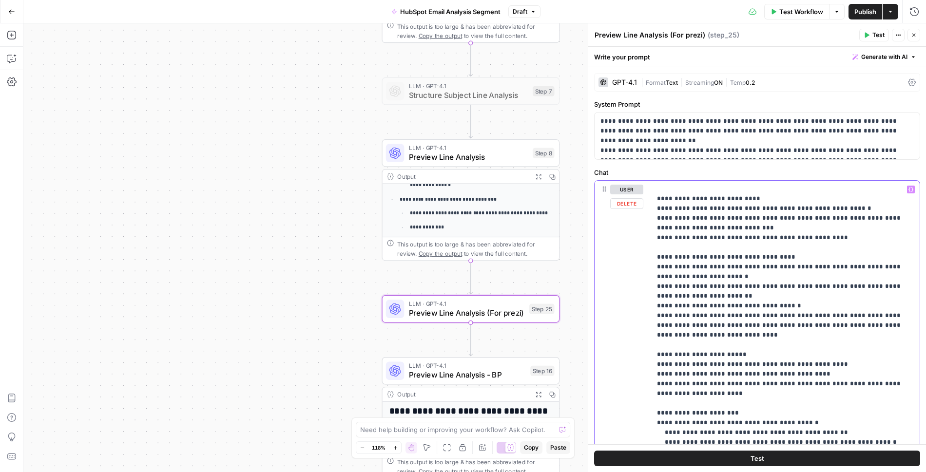
scroll to position [0, 0]
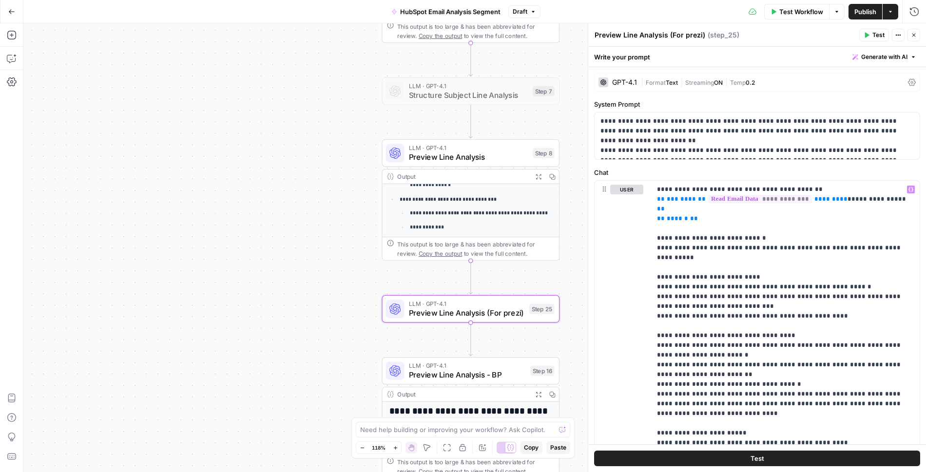
click at [728, 456] on button "Test" at bounding box center [757, 459] width 326 height 16
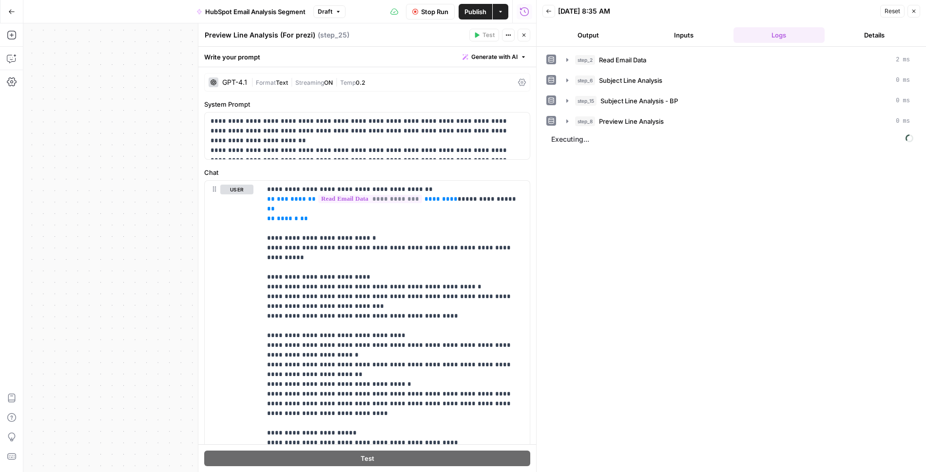
click at [585, 31] on button "Output" at bounding box center [588, 35] width 92 height 16
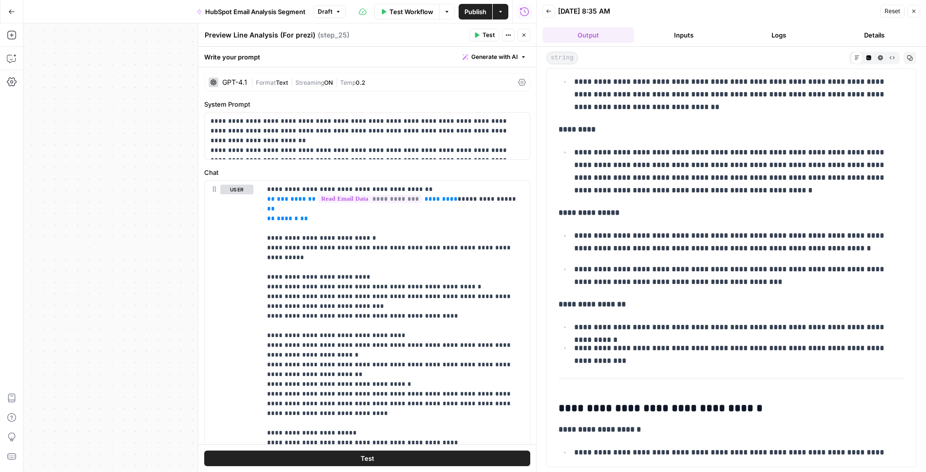
scroll to position [203, 0]
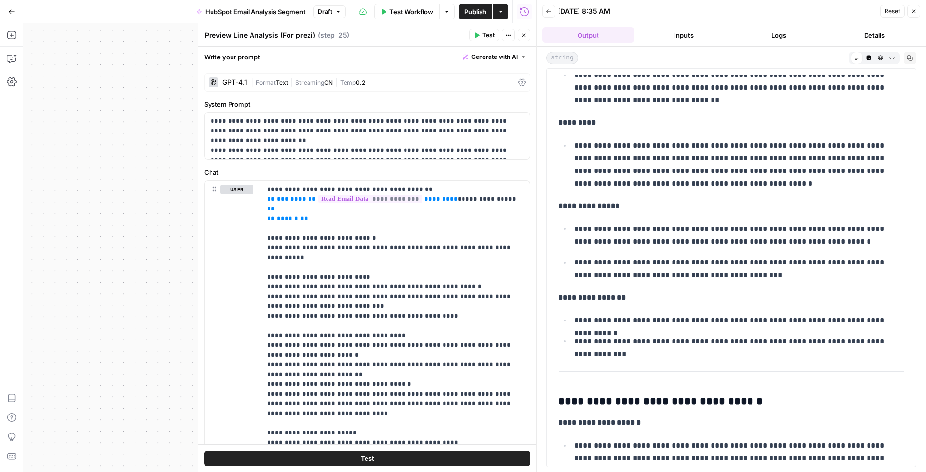
drag, startPoint x: 559, startPoint y: 81, endPoint x: 897, endPoint y: 340, distance: 425.9
copy div "**********"
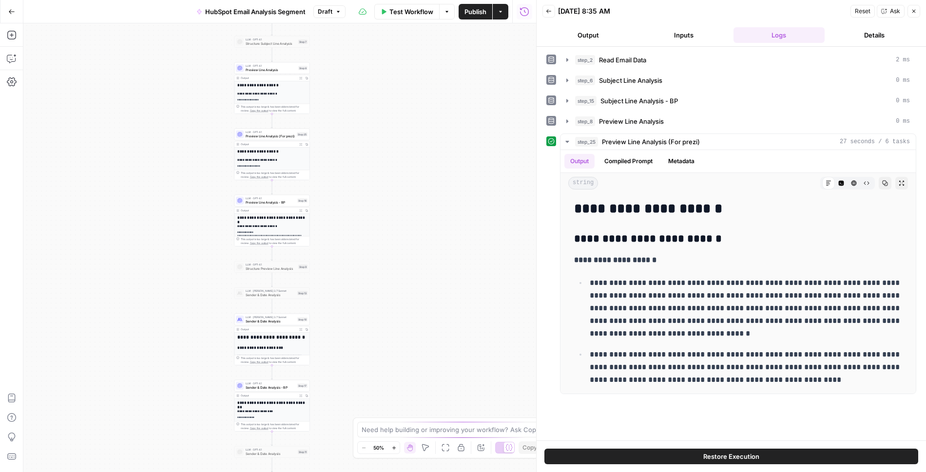
drag, startPoint x: 385, startPoint y: 86, endPoint x: 366, endPoint y: 427, distance: 342.2
click at [366, 427] on body "Ramp New Home Browse Your Data Usage Settings Recent Grids AEO Info - Ash GPT5 …" at bounding box center [463, 236] width 926 height 472
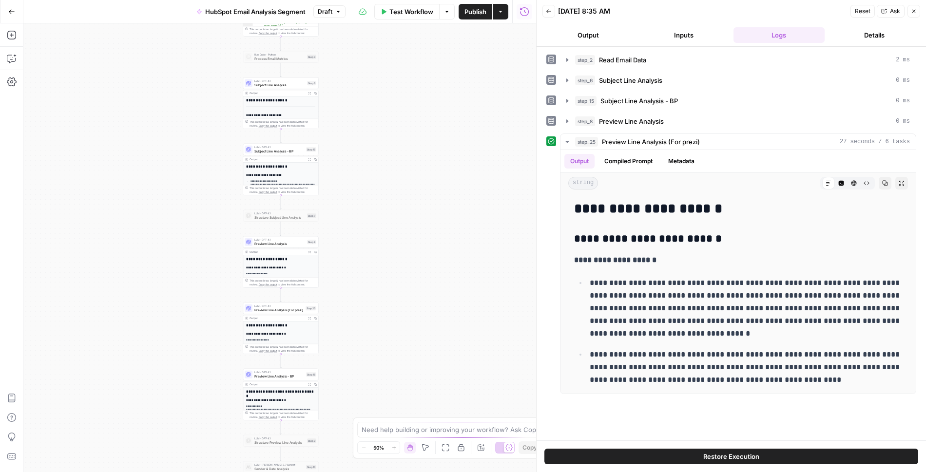
drag, startPoint x: 359, startPoint y: 95, endPoint x: 380, endPoint y: 135, distance: 44.7
click at [380, 135] on div "Workflow Set Inputs Inputs Read from Grid Read Email Data Step 2 Output Expand …" at bounding box center [279, 247] width 513 height 449
click at [273, 303] on div at bounding box center [273, 302] width 6 height 3
